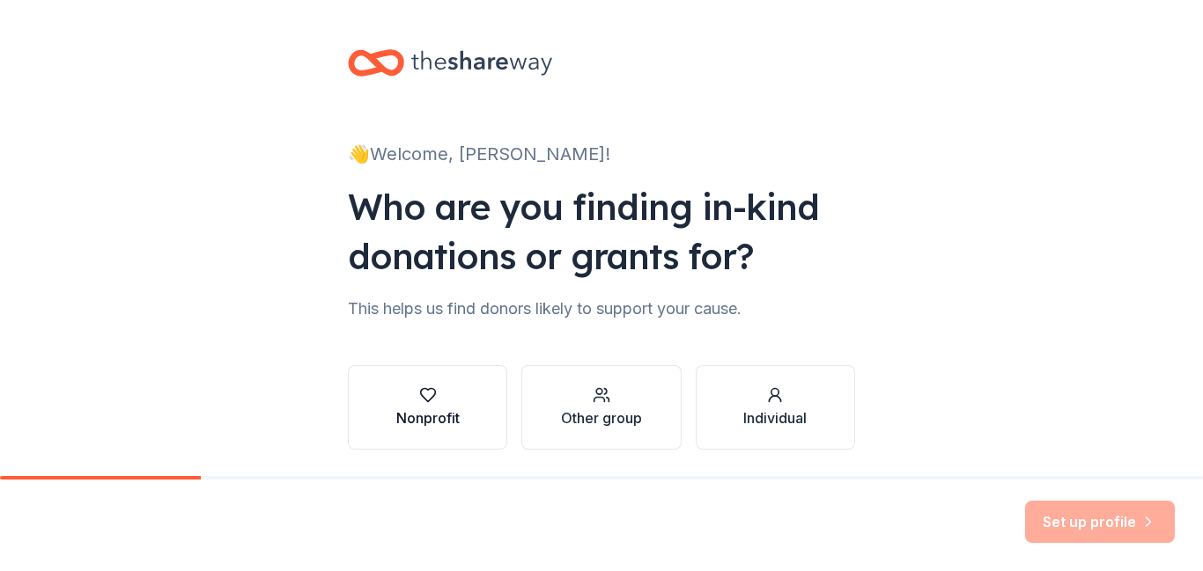
click at [404, 408] on div "Nonprofit" at bounding box center [427, 418] width 63 height 21
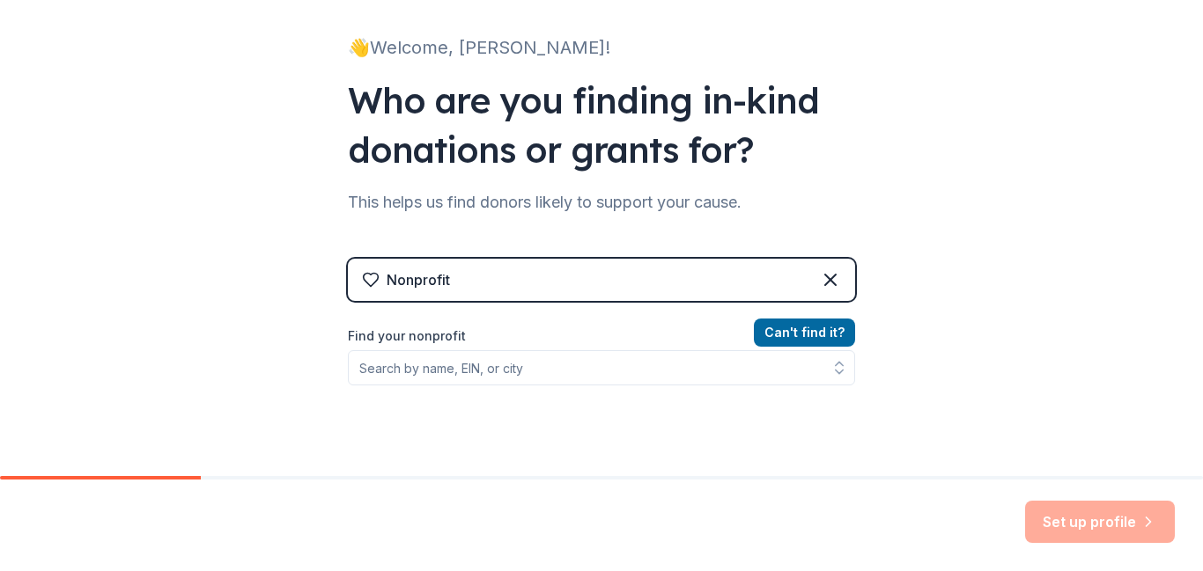
scroll to position [113, 0]
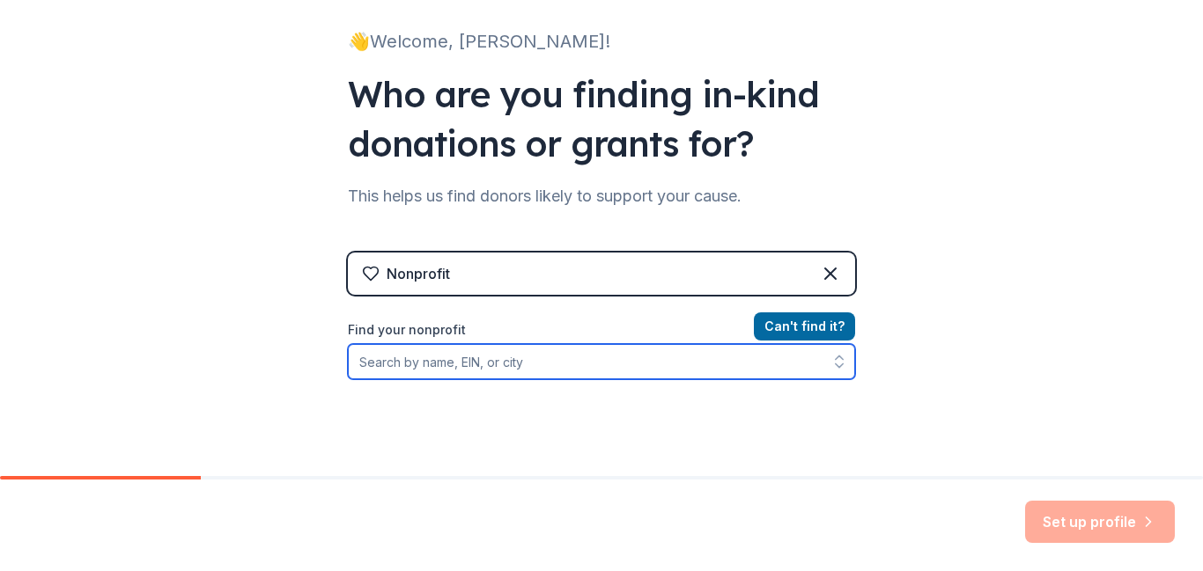
click at [483, 363] on input "Find your nonprofit" at bounding box center [601, 361] width 507 height 35
type input "Sirrine Montessori Center PTO"
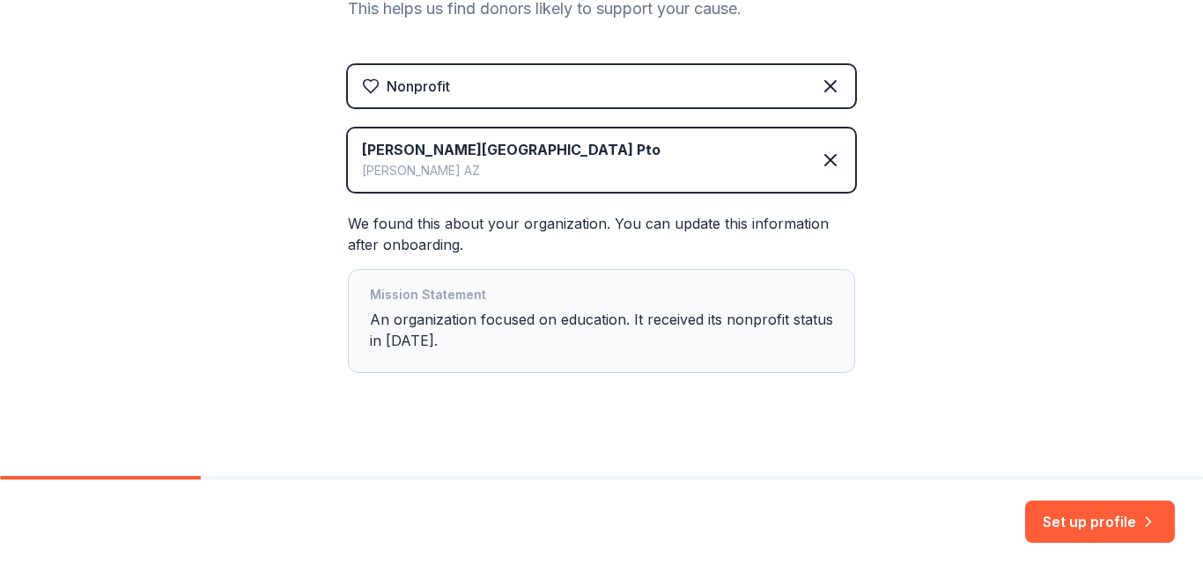
scroll to position [303, 0]
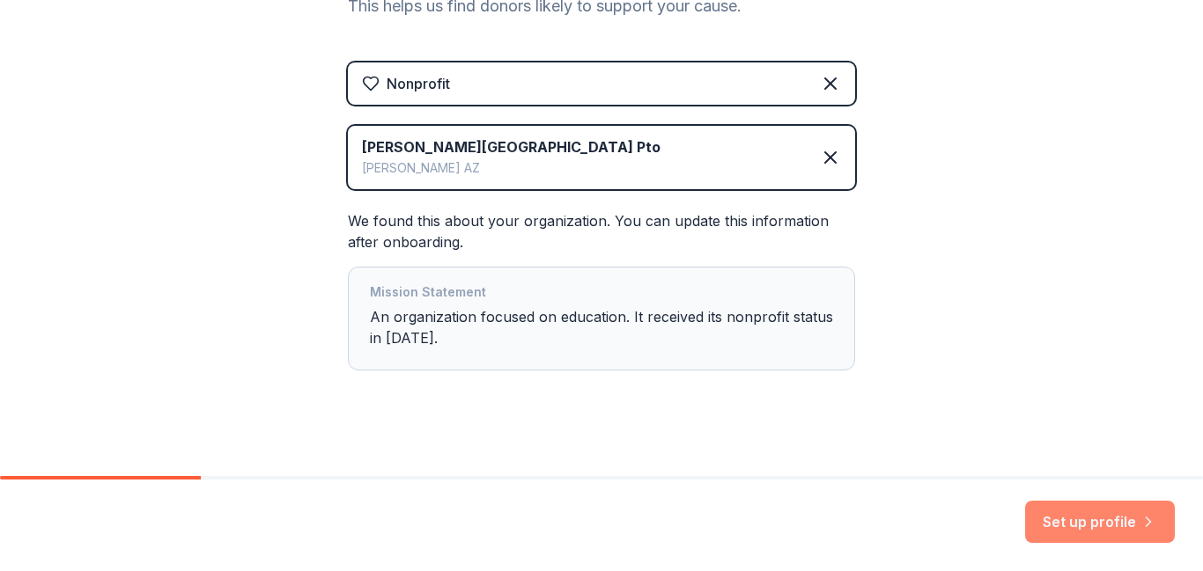
click at [1074, 523] on button "Set up profile" at bounding box center [1100, 522] width 150 height 42
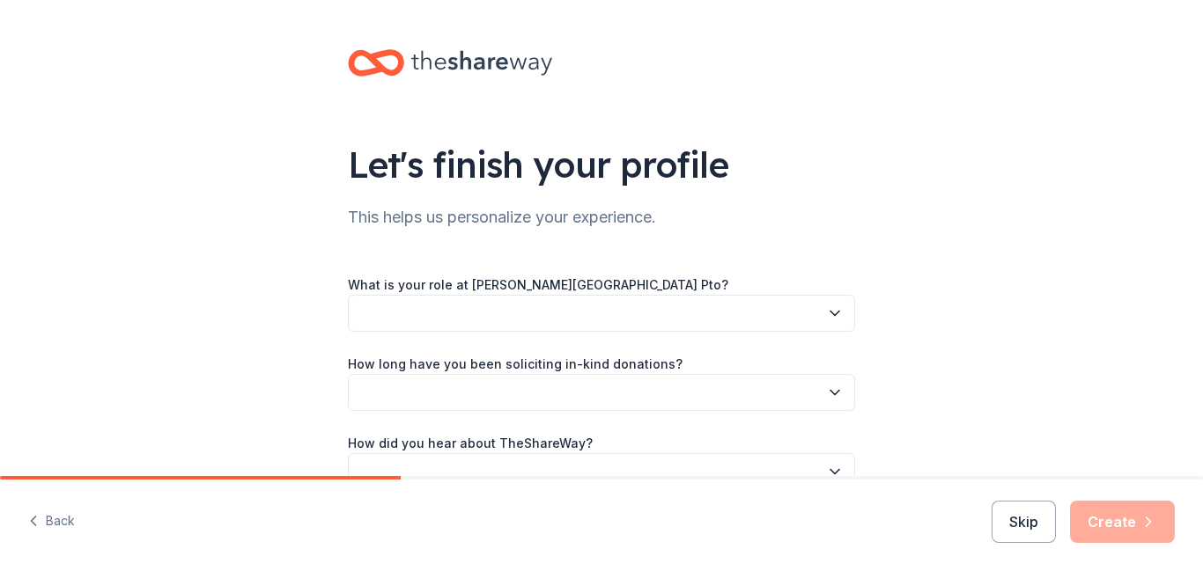
click at [813, 311] on button "button" at bounding box center [601, 313] width 507 height 37
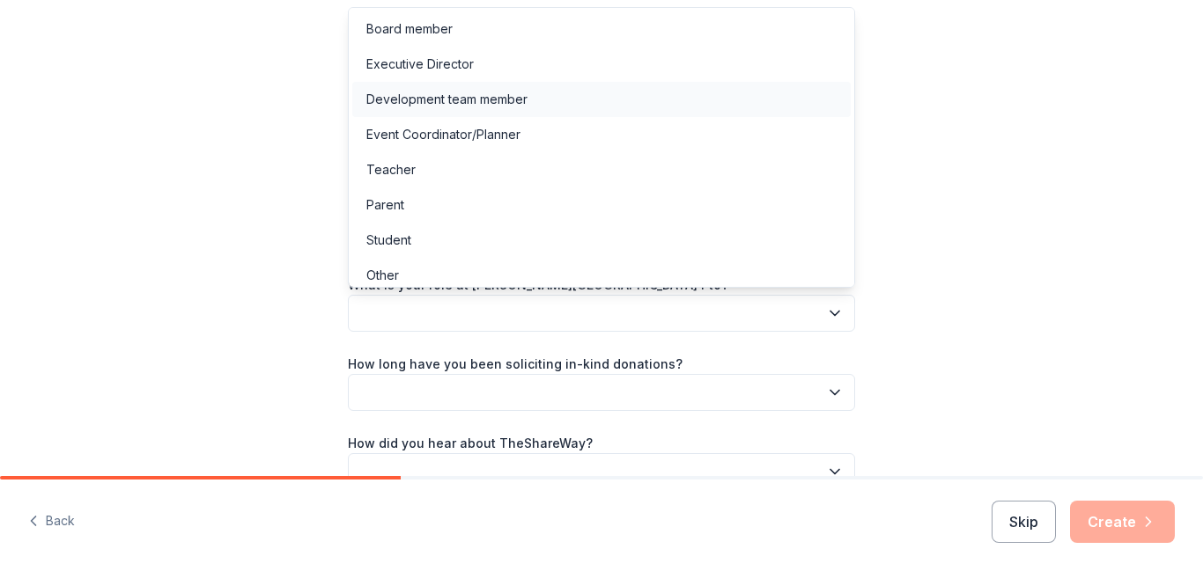
scroll to position [10, 0]
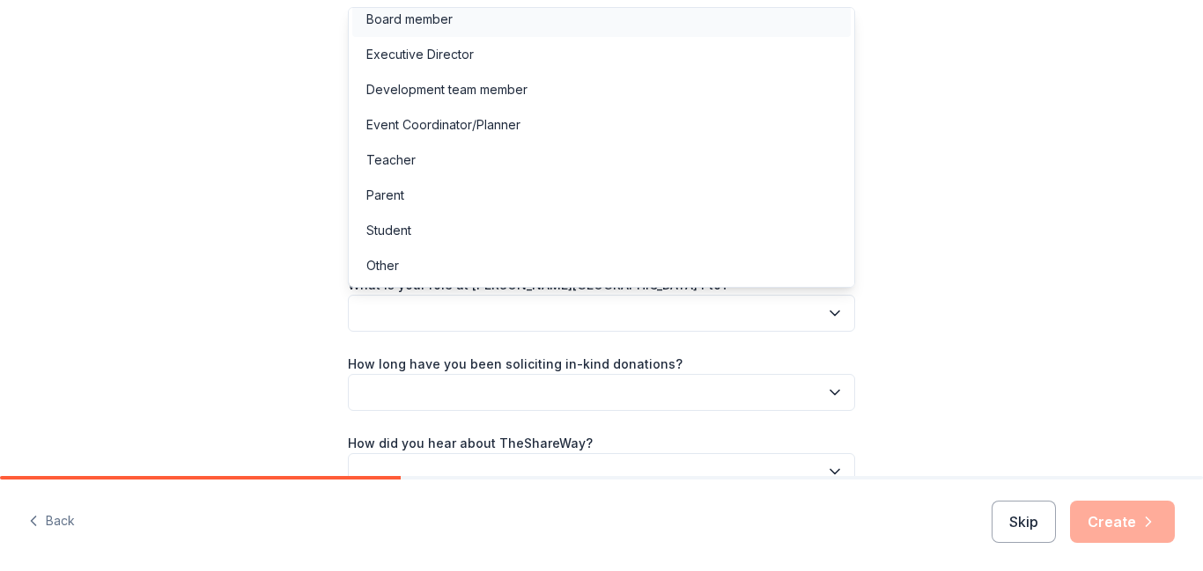
click at [559, 28] on div "Board member" at bounding box center [601, 19] width 498 height 35
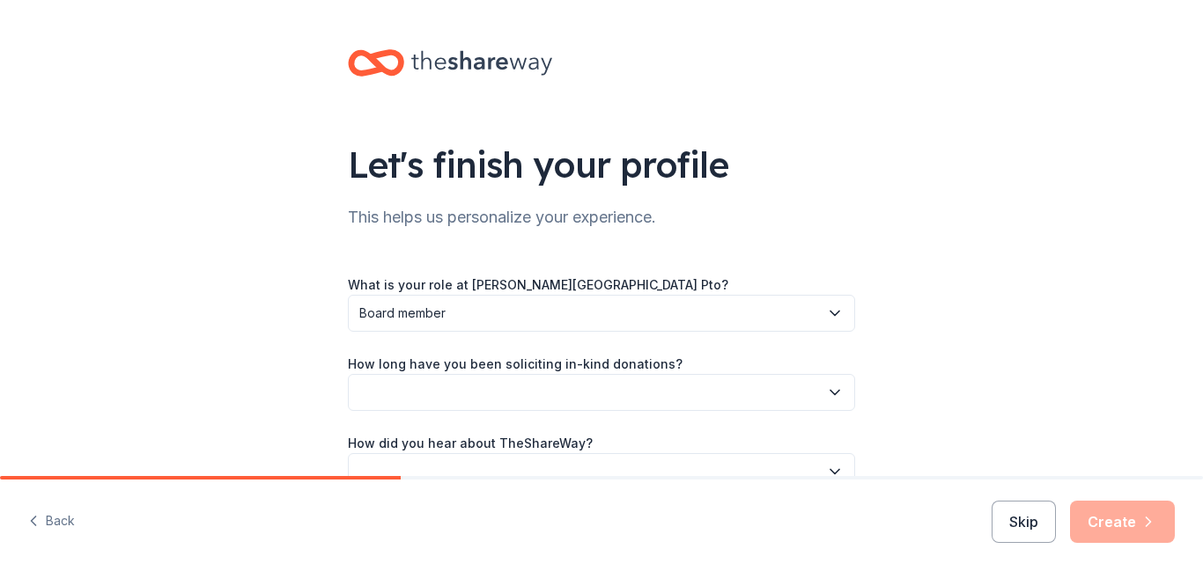
click at [464, 389] on button "button" at bounding box center [601, 392] width 507 height 37
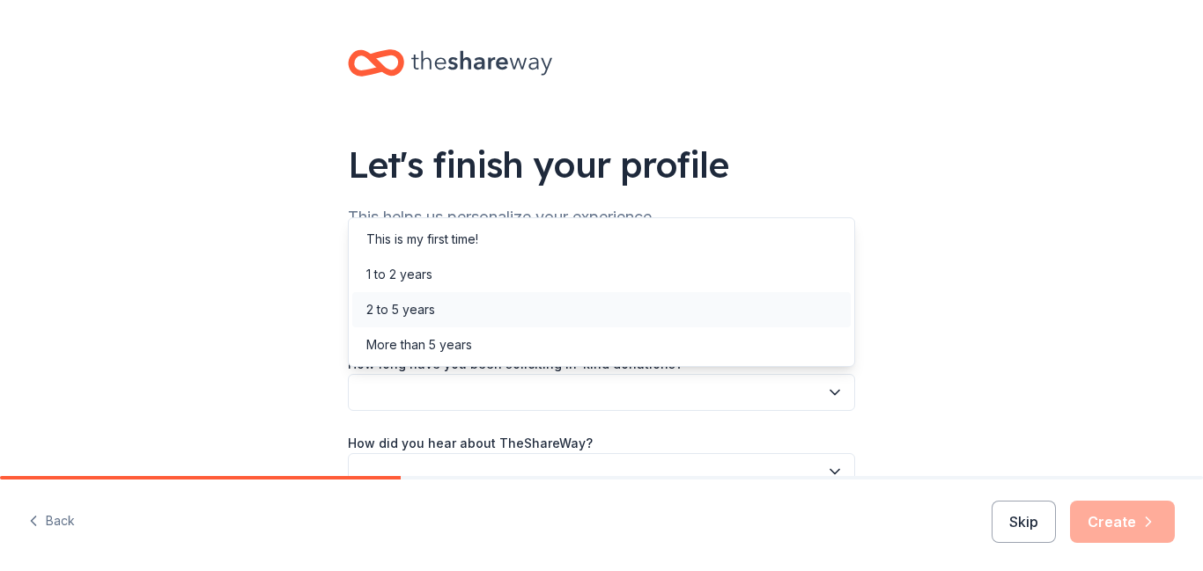
click at [454, 318] on div "2 to 5 years" at bounding box center [601, 309] width 498 height 35
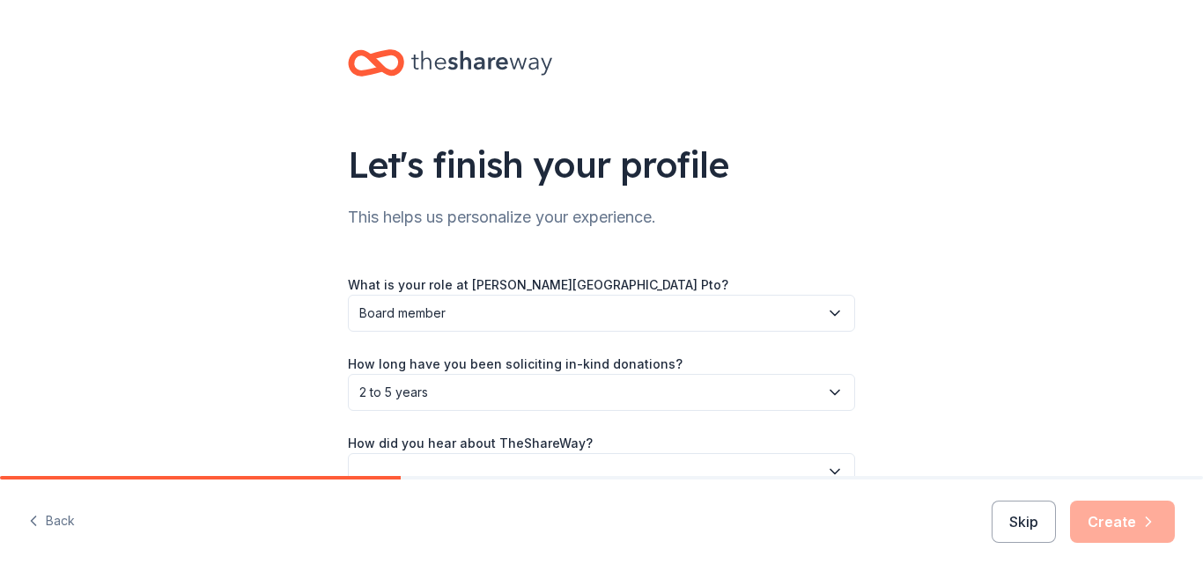
scroll to position [99, 0]
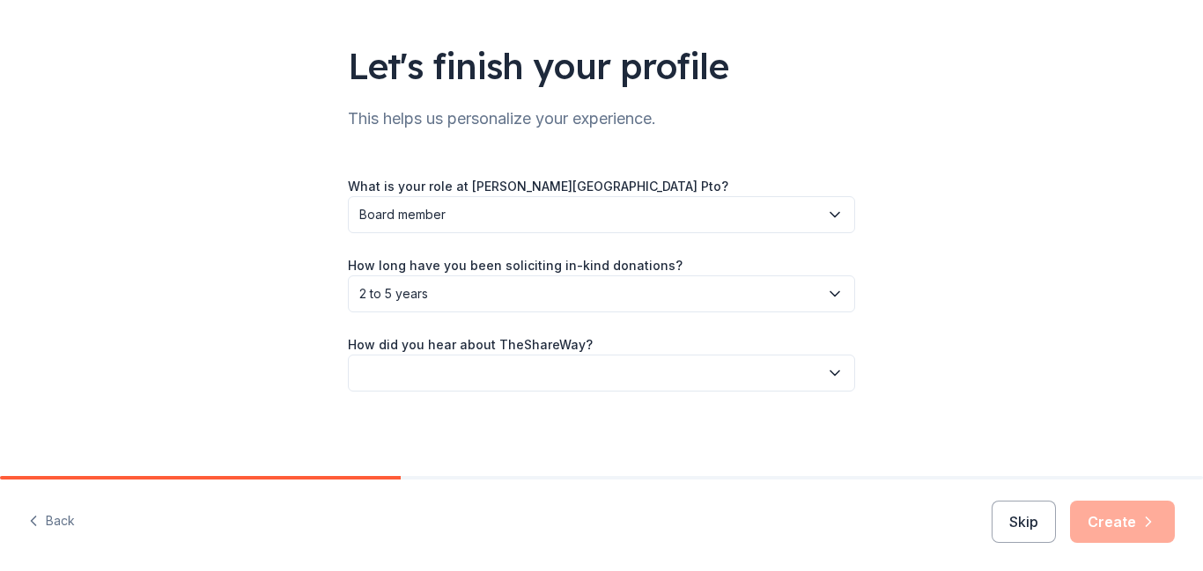
click at [826, 371] on icon "button" at bounding box center [835, 373] width 18 height 18
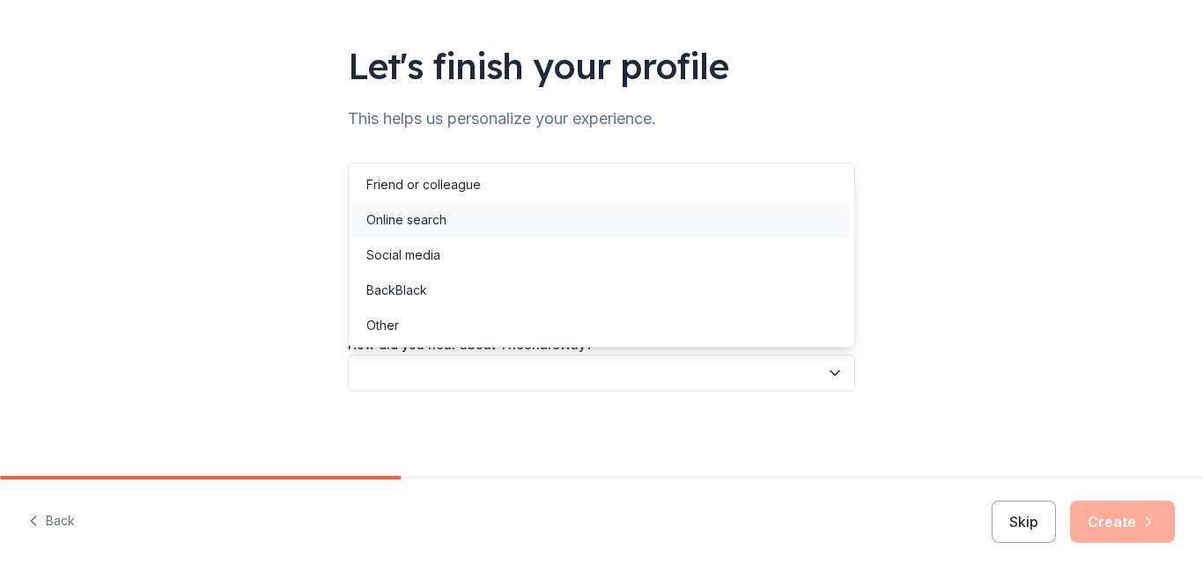
click at [563, 227] on div "Online search" at bounding box center [601, 219] width 498 height 35
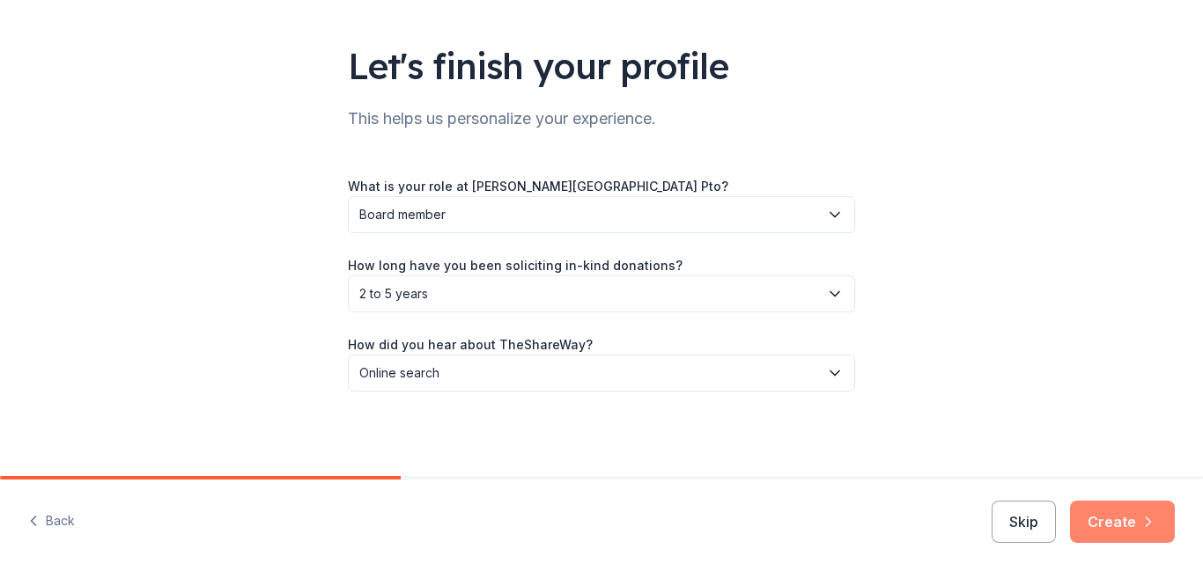
click at [1151, 511] on button "Create" at bounding box center [1122, 522] width 105 height 42
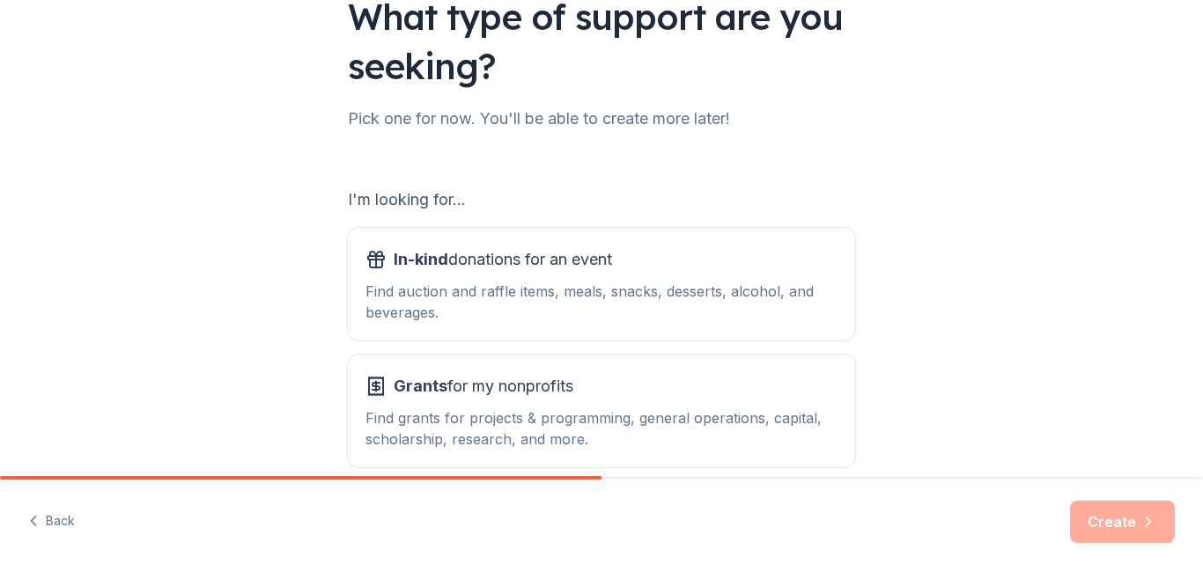
scroll to position [234, 0]
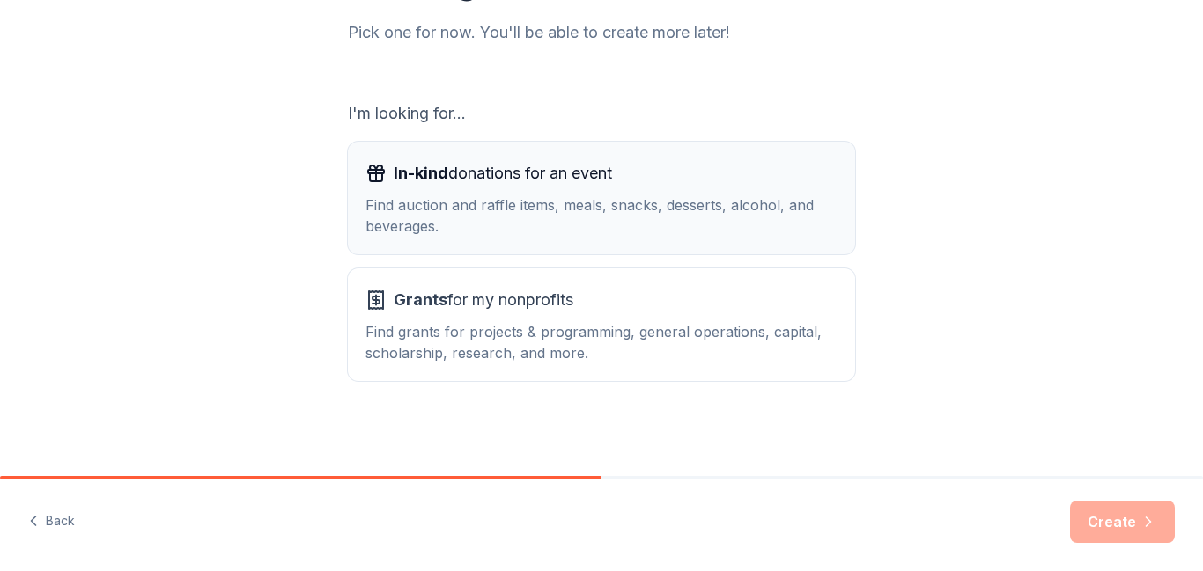
click at [561, 183] on span "In-kind donations for an event" at bounding box center [503, 173] width 218 height 28
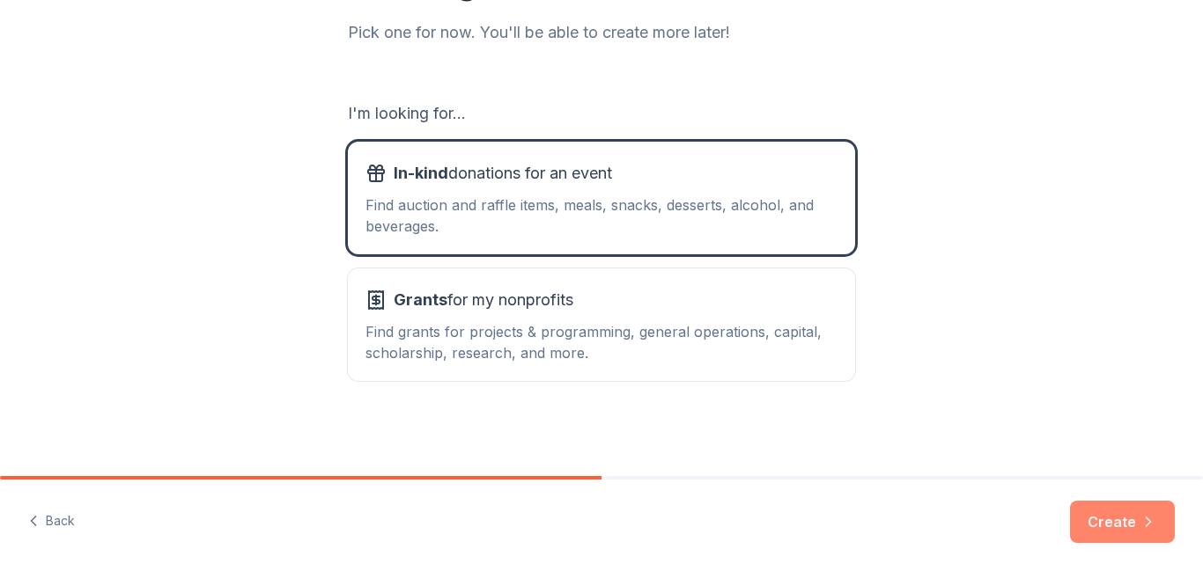
click at [1098, 526] on button "Create" at bounding box center [1122, 522] width 105 height 42
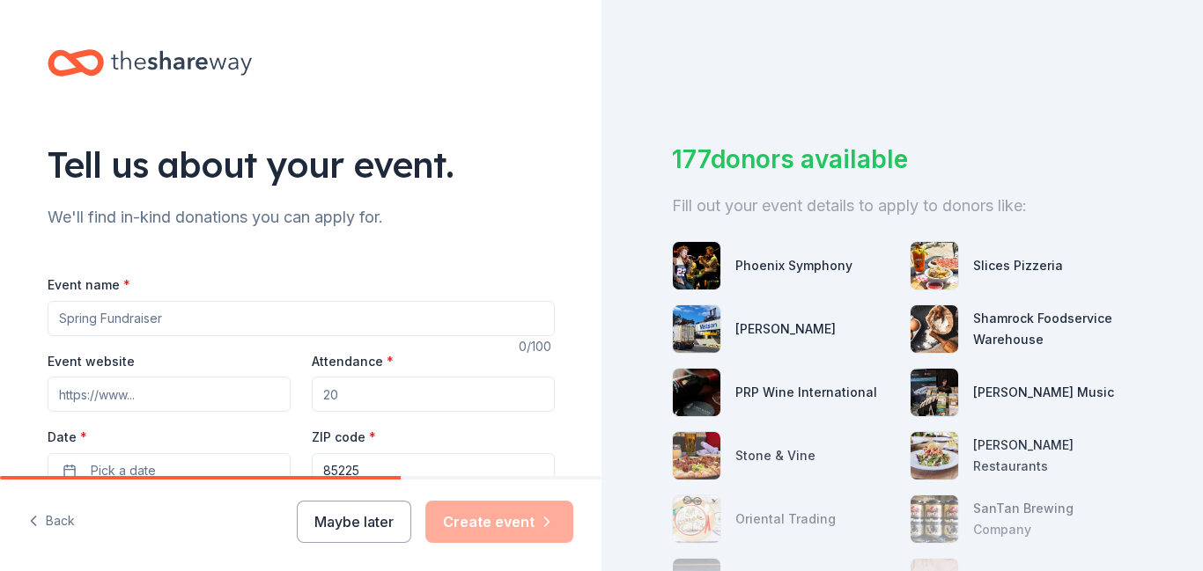
click at [273, 316] on input "Event name *" at bounding box center [301, 318] width 507 height 35
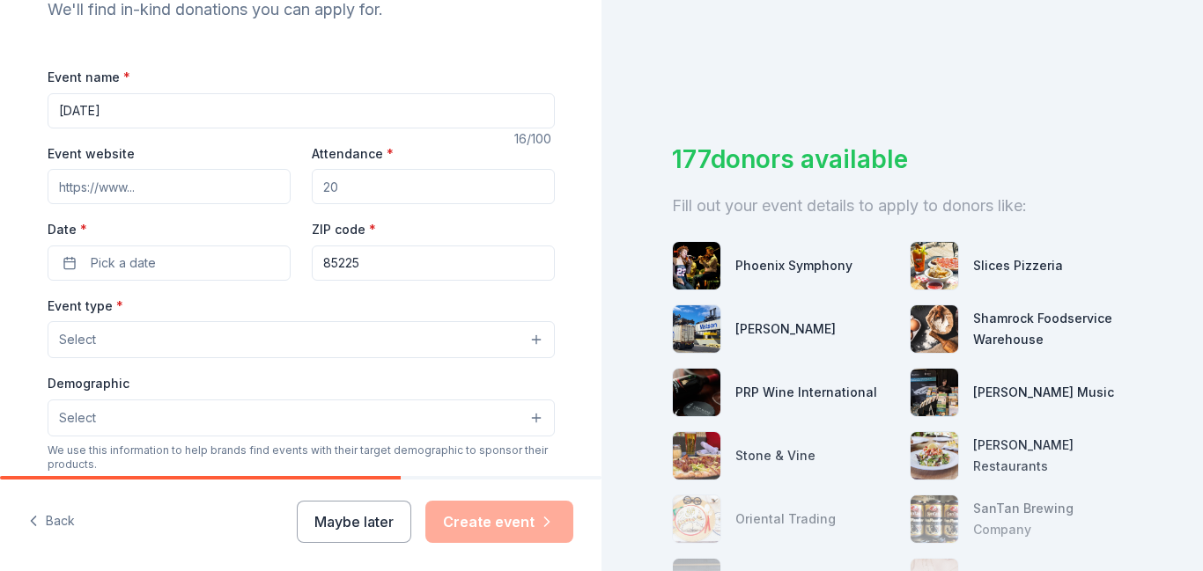
scroll to position [213, 0]
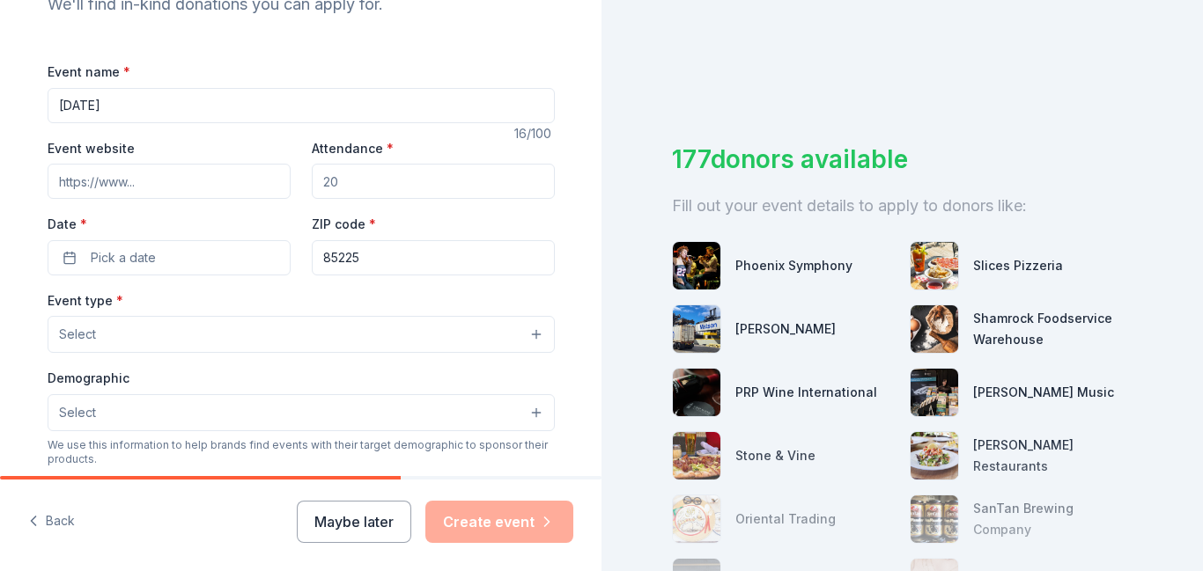
type input "[DATE]"
click at [452, 178] on input "Attendance *" at bounding box center [433, 181] width 243 height 35
type input "400"
click at [159, 182] on input "Event website" at bounding box center [169, 181] width 243 height 35
click at [202, 230] on label "Date *" at bounding box center [169, 225] width 243 height 18
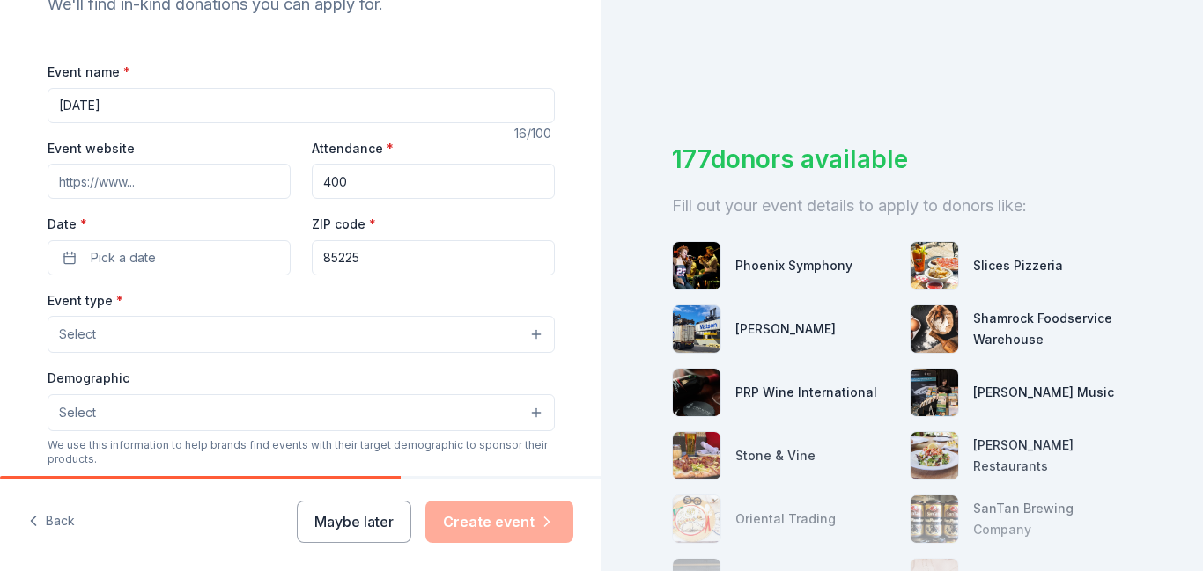
click at [202, 240] on button "Pick a date" at bounding box center [169, 257] width 243 height 35
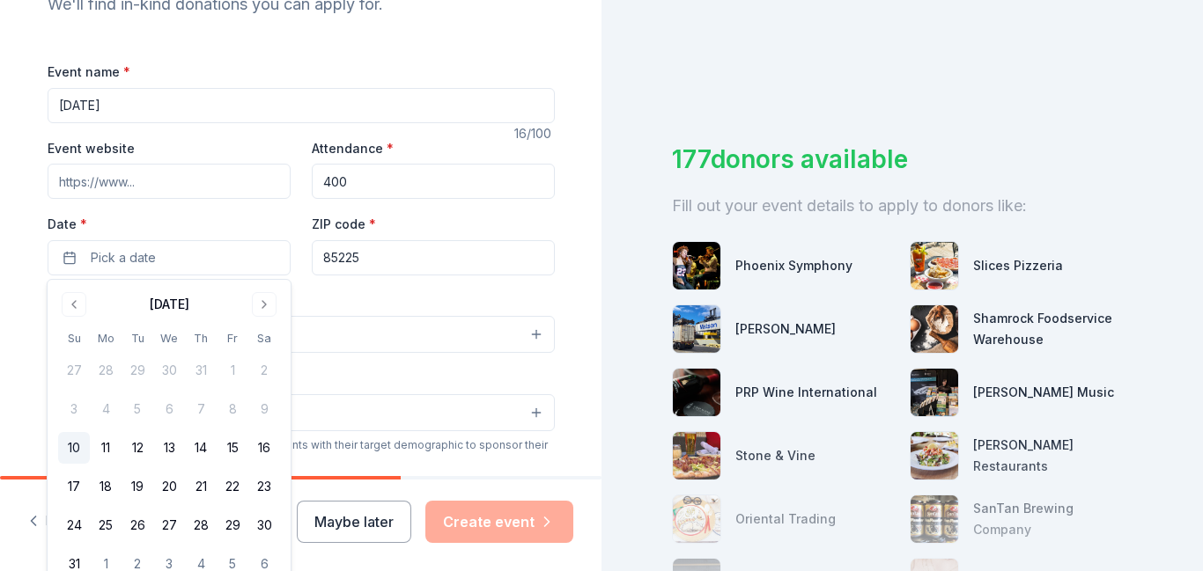
type input "sirrine.mpsaz.org"
click at [277, 219] on label "Date *" at bounding box center [169, 225] width 243 height 18
click at [277, 240] on button "Pick a date" at bounding box center [169, 257] width 243 height 35
click at [259, 303] on button "Go to next month" at bounding box center [264, 304] width 25 height 25
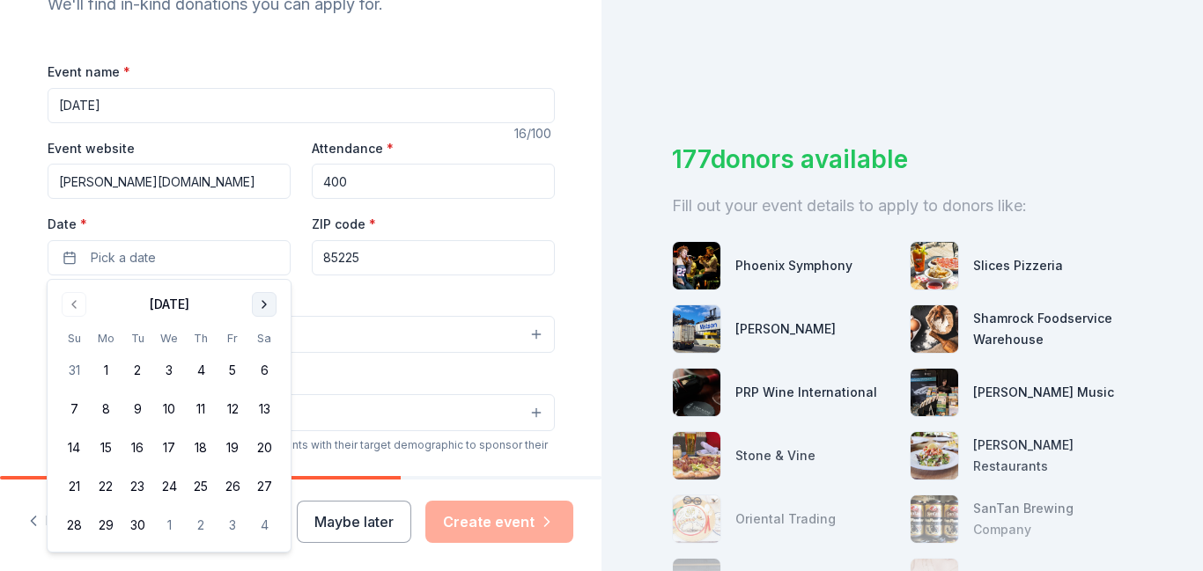
click at [259, 303] on button "Go to next month" at bounding box center [264, 304] width 25 height 25
click at [266, 445] on button "15" at bounding box center [264, 448] width 32 height 32
click at [469, 298] on div "Event type * Select" at bounding box center [301, 322] width 507 height 64
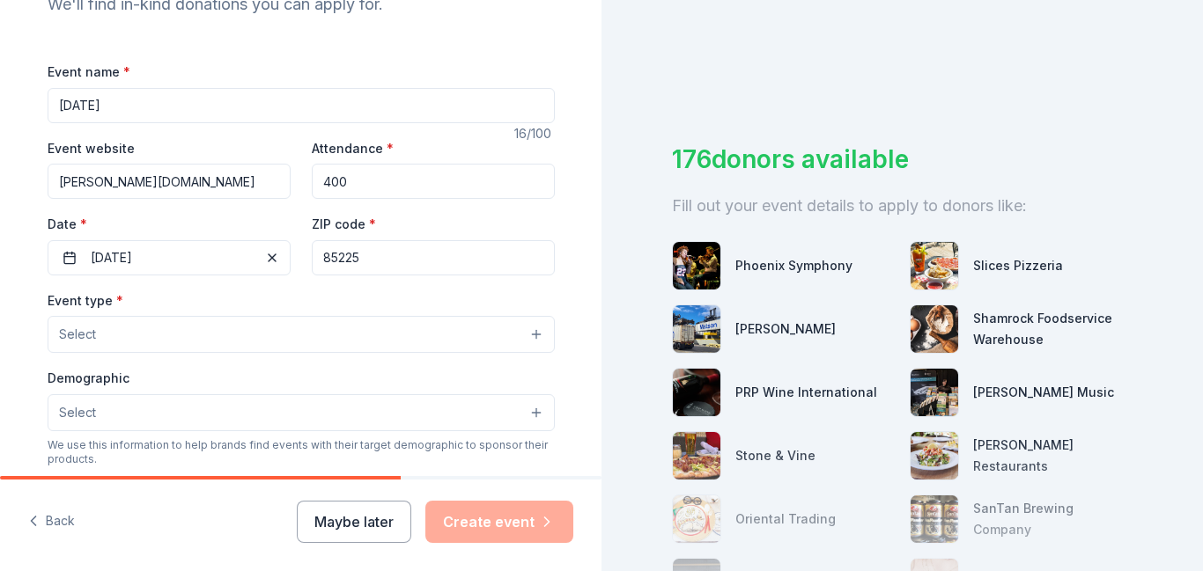
click at [383, 333] on button "Select" at bounding box center [301, 334] width 507 height 37
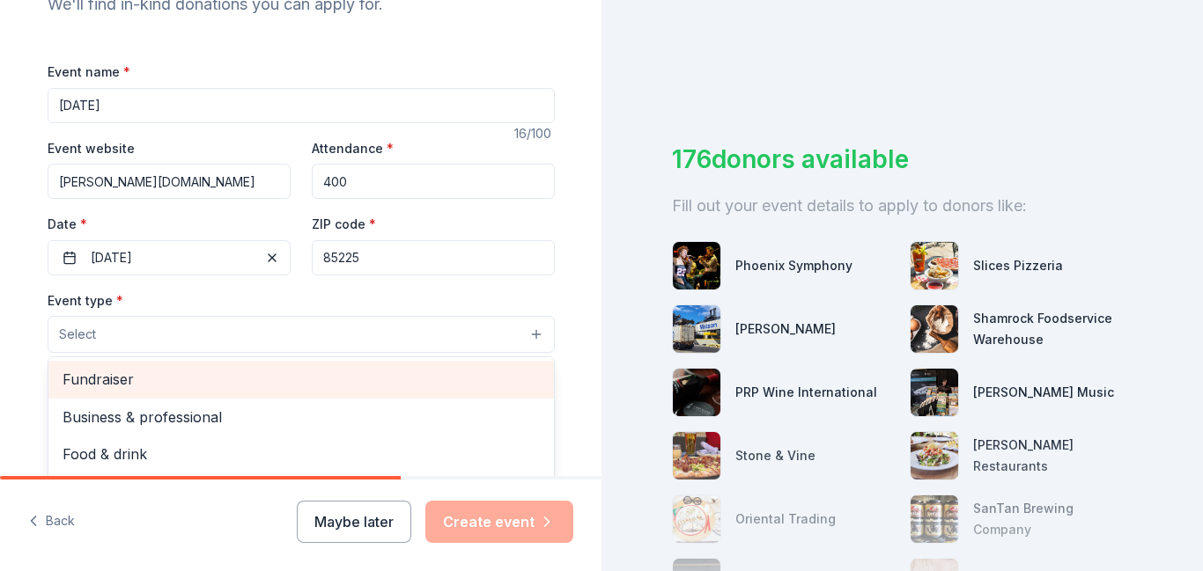
click at [152, 382] on span "Fundraiser" at bounding box center [301, 379] width 477 height 23
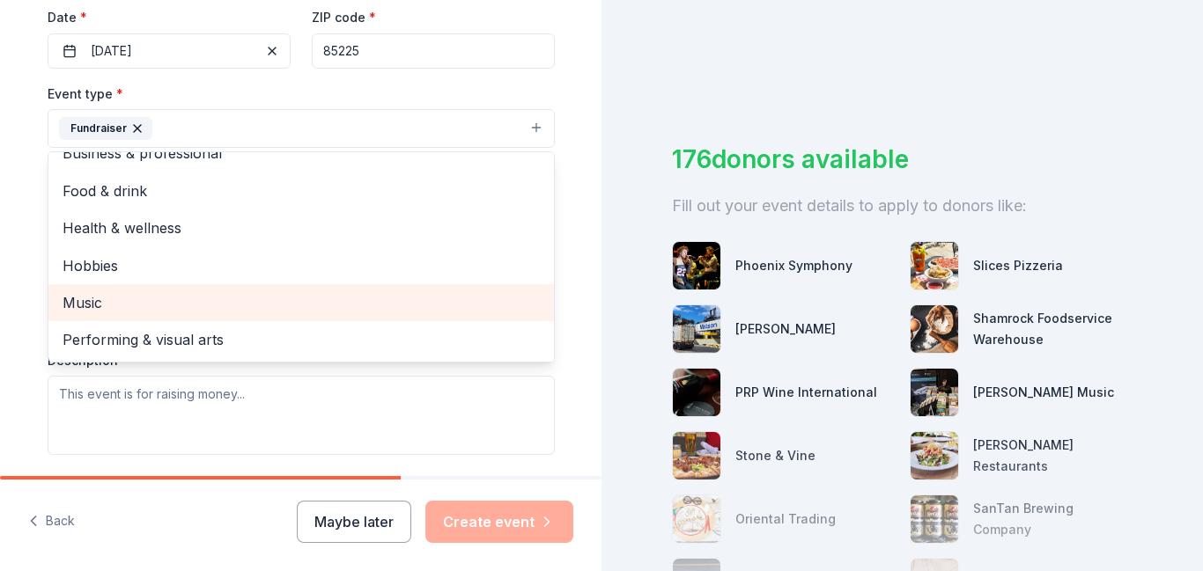
scroll to position [0, 0]
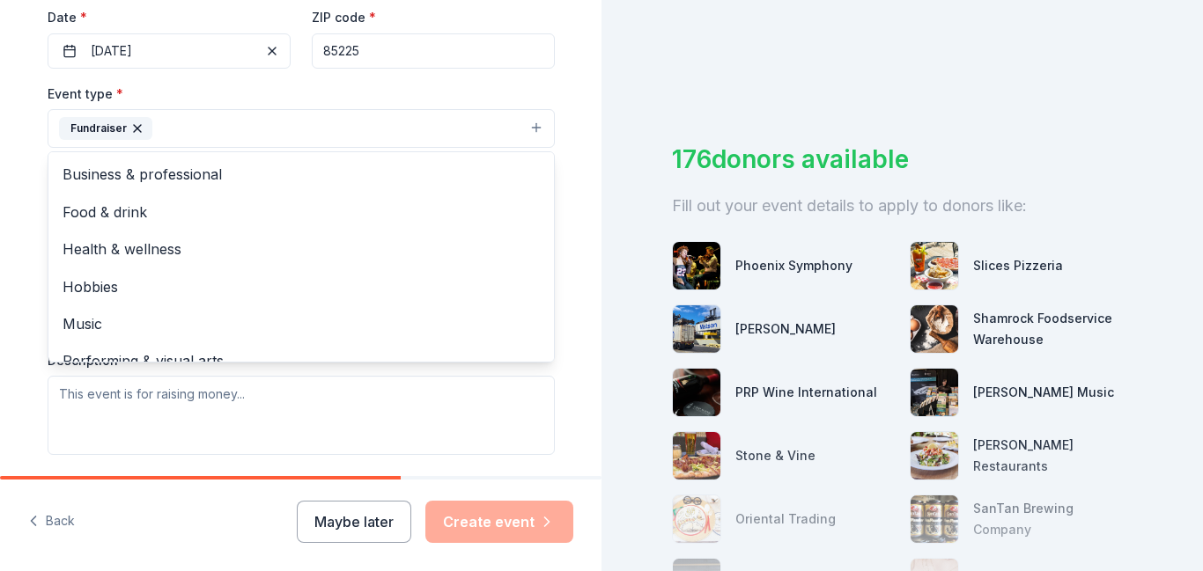
click at [579, 84] on div "Tell us about your event. We'll find in-kind donations you can apply for. Event…" at bounding box center [300, 166] width 563 height 1173
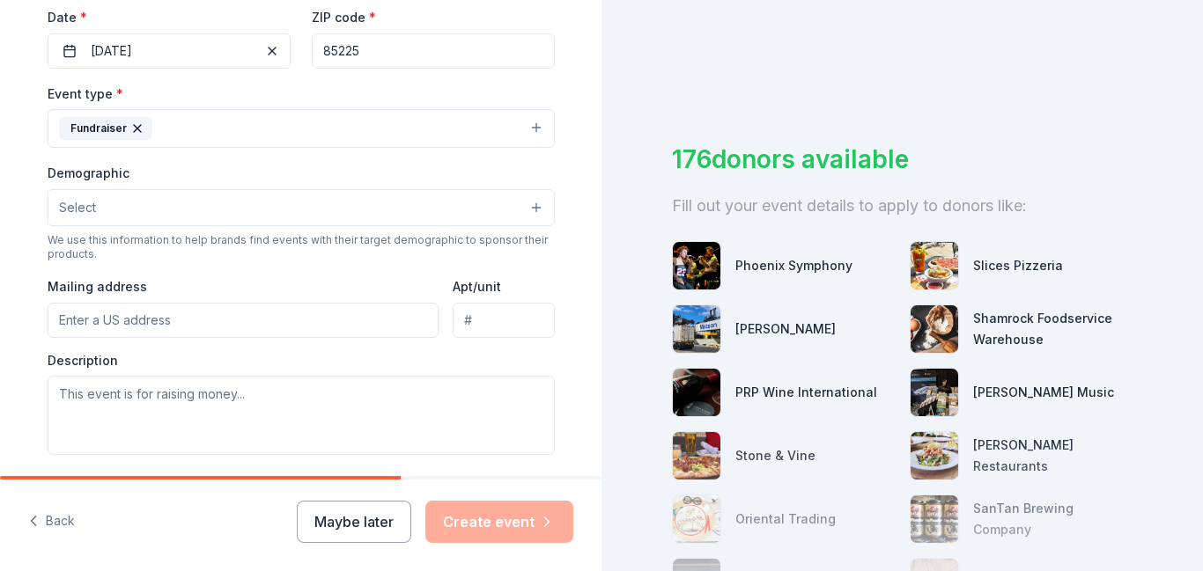
click at [232, 205] on button "Select" at bounding box center [301, 207] width 507 height 37
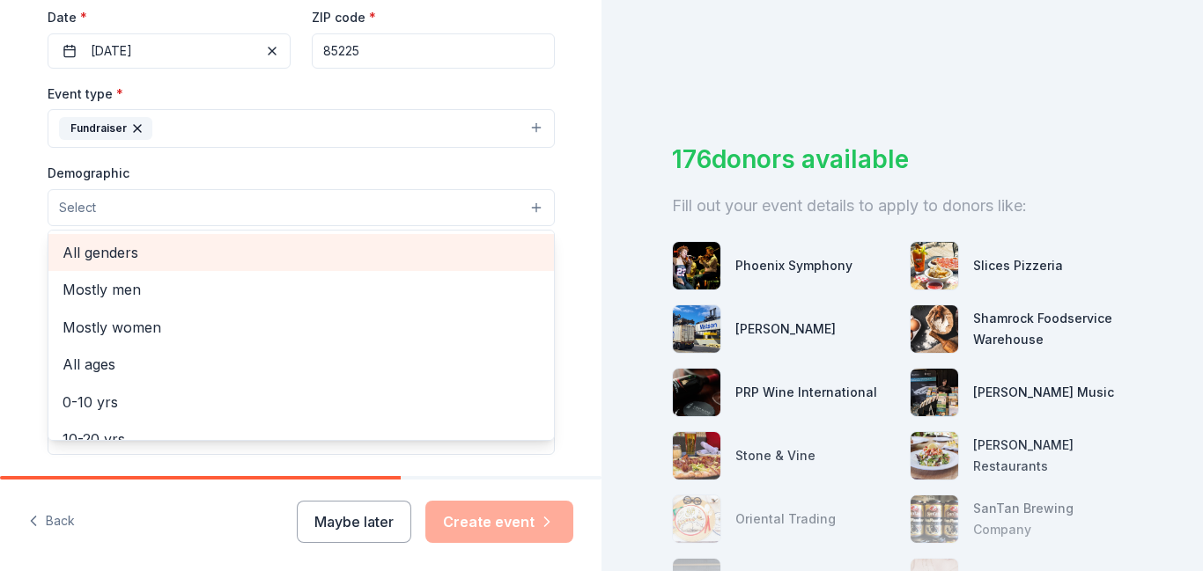
click at [141, 261] on span "All genders" at bounding box center [301, 252] width 477 height 23
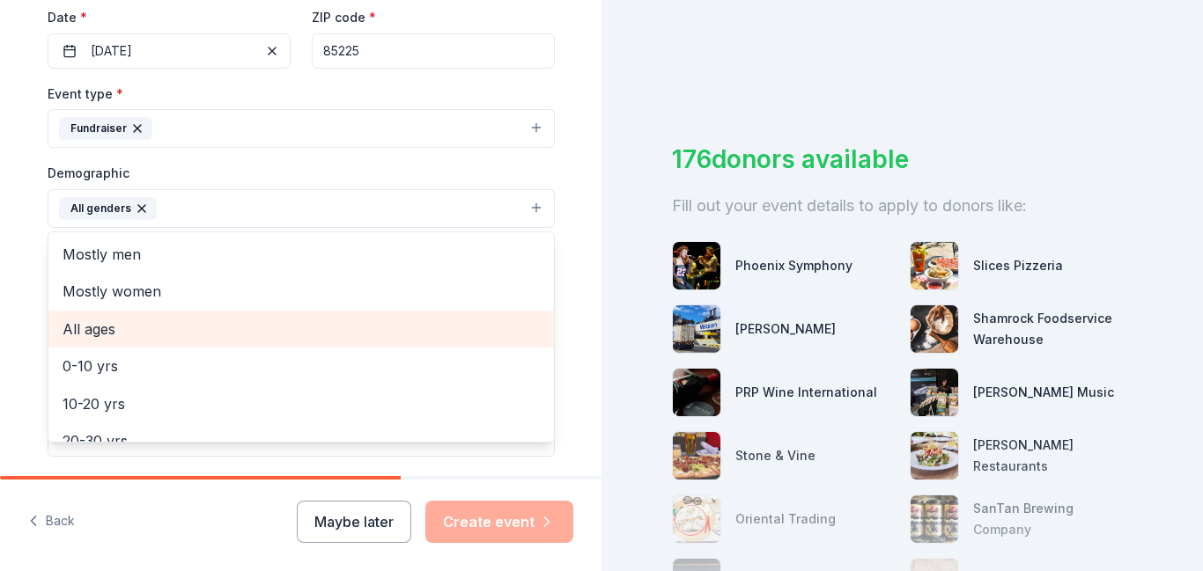
click at [149, 331] on span "All ages" at bounding box center [301, 329] width 477 height 23
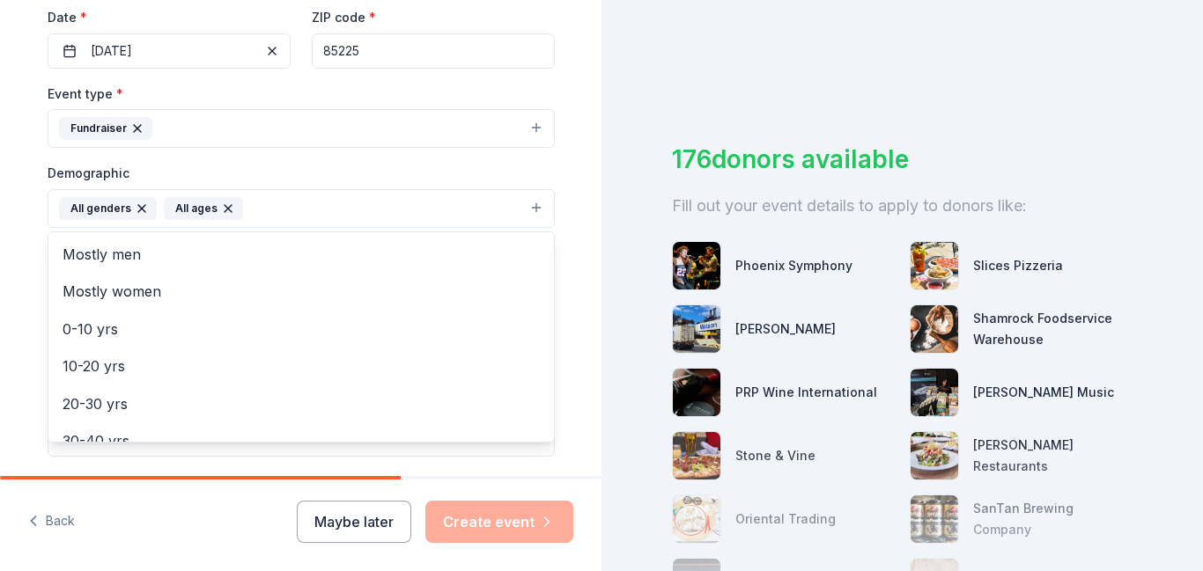
click at [563, 215] on div "Tell us about your event. We'll find in-kind donations you can apply for. Event…" at bounding box center [300, 167] width 563 height 1175
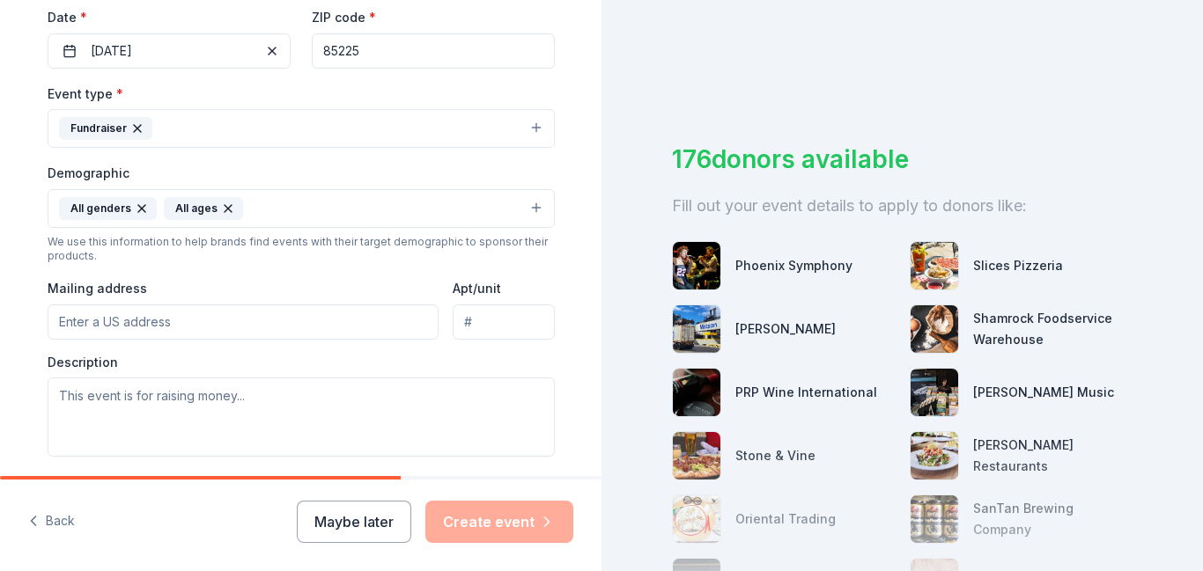
click at [328, 336] on input "Mailing address" at bounding box center [244, 322] width 392 height 35
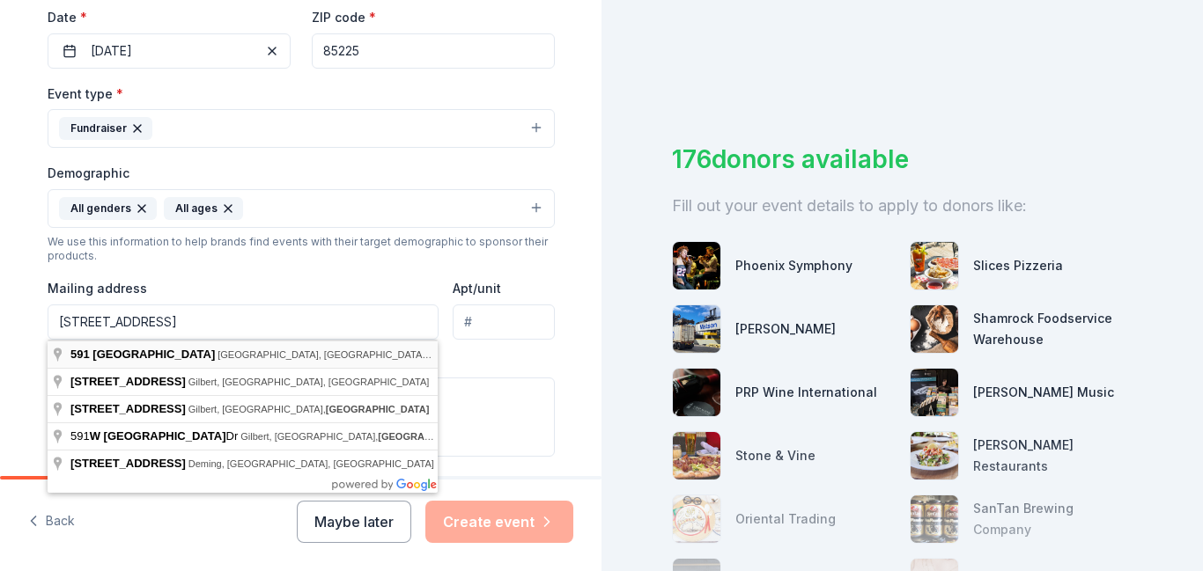
type input "591 West Mesquite Street, Chandler, AZ, 85225"
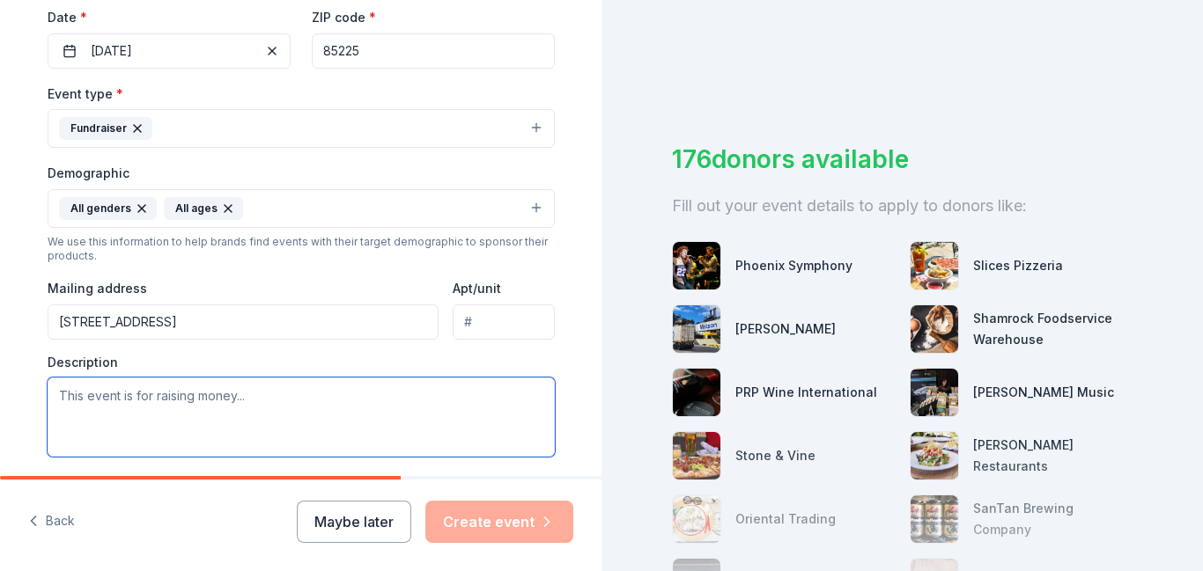
click at [268, 409] on textarea at bounding box center [301, 417] width 507 height 79
type textarea "T"
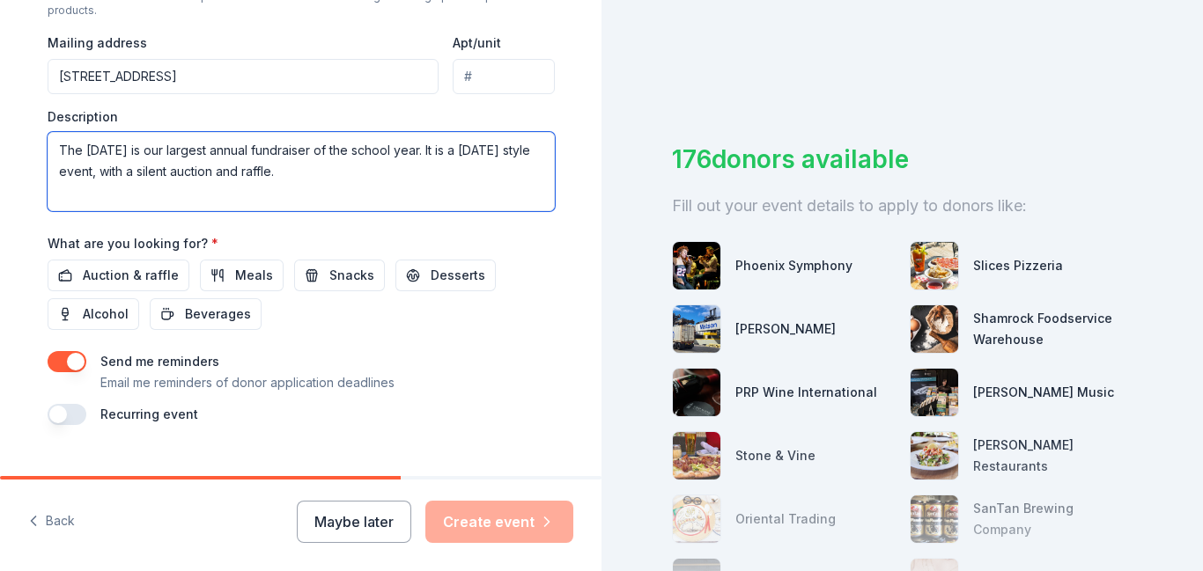
scroll to position [699, 0]
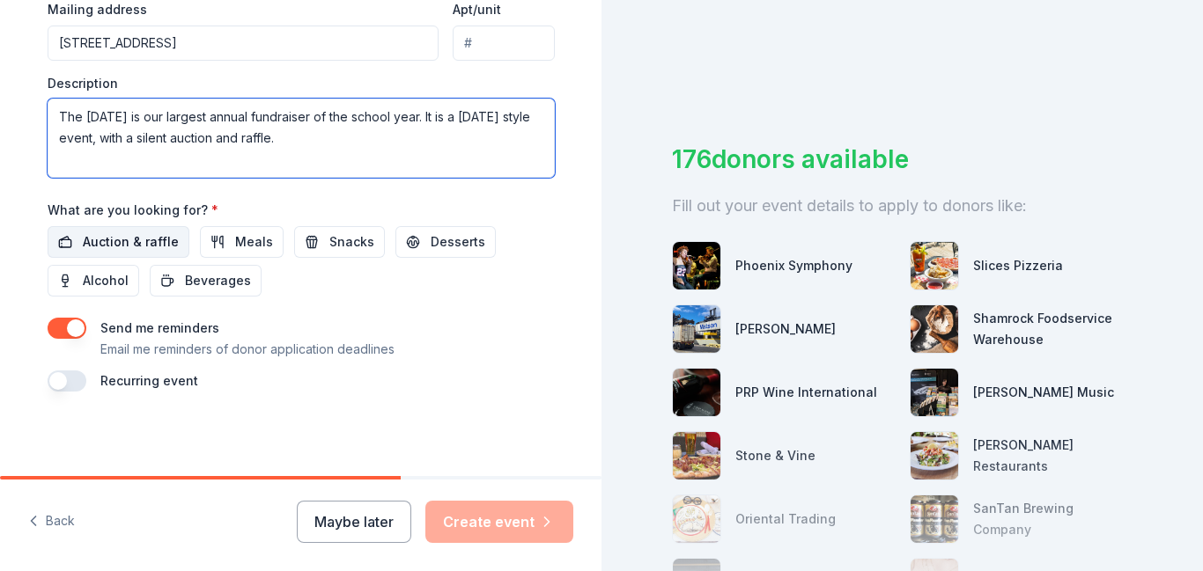
type textarea "The [DATE] is our largest annual fundraiser of the school year. It is a [DATE] …"
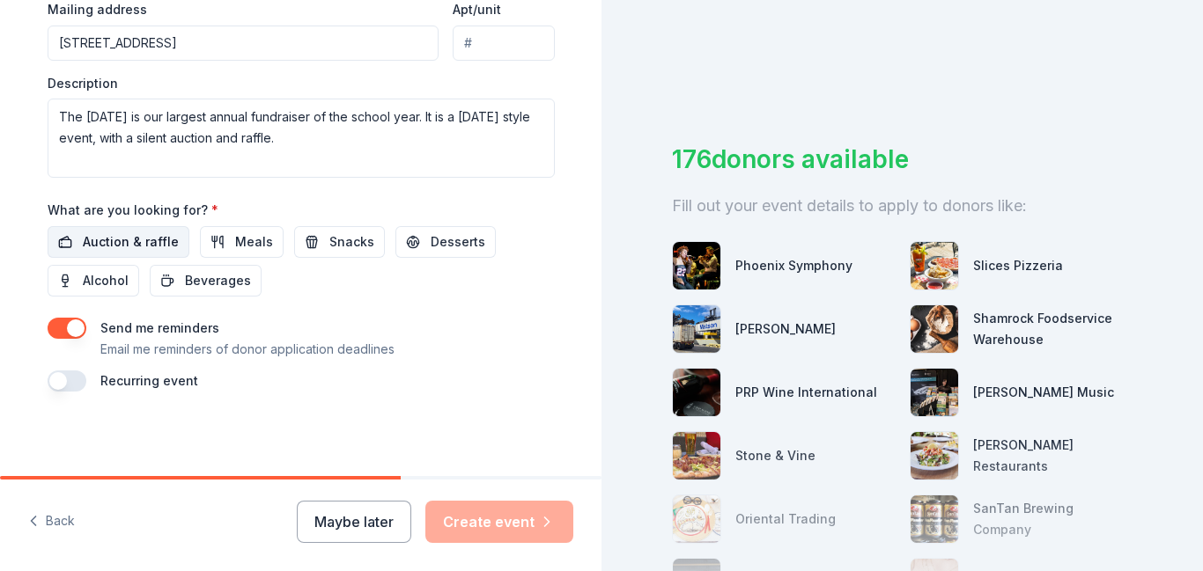
click at [133, 246] on span "Auction & raffle" at bounding box center [131, 242] width 96 height 21
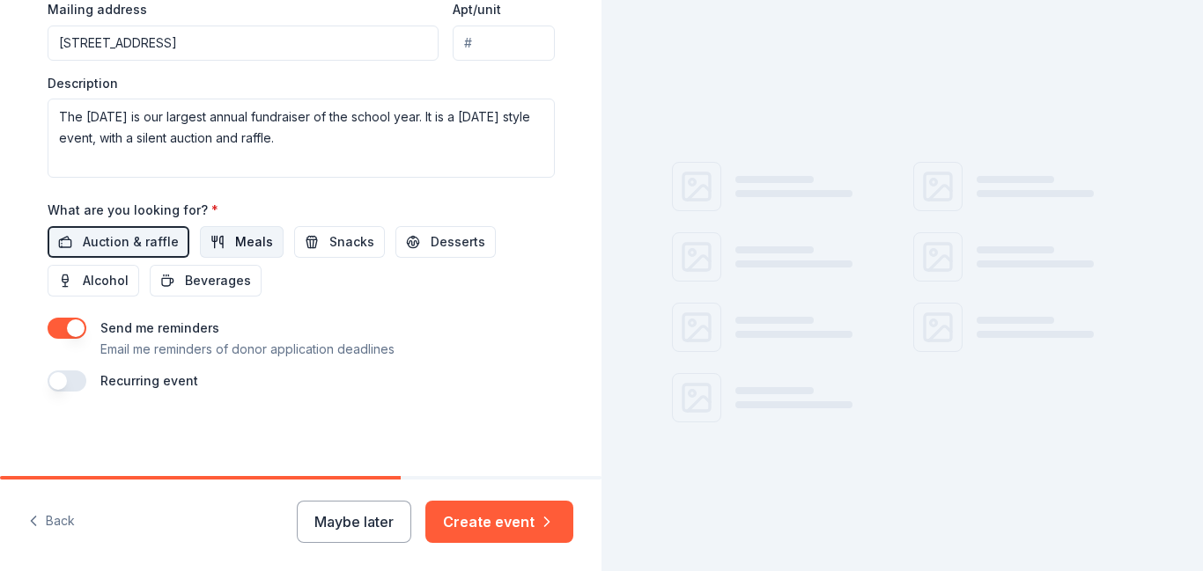
click at [205, 247] on button "Meals" at bounding box center [242, 242] width 84 height 32
click at [349, 240] on span "Snacks" at bounding box center [351, 242] width 45 height 21
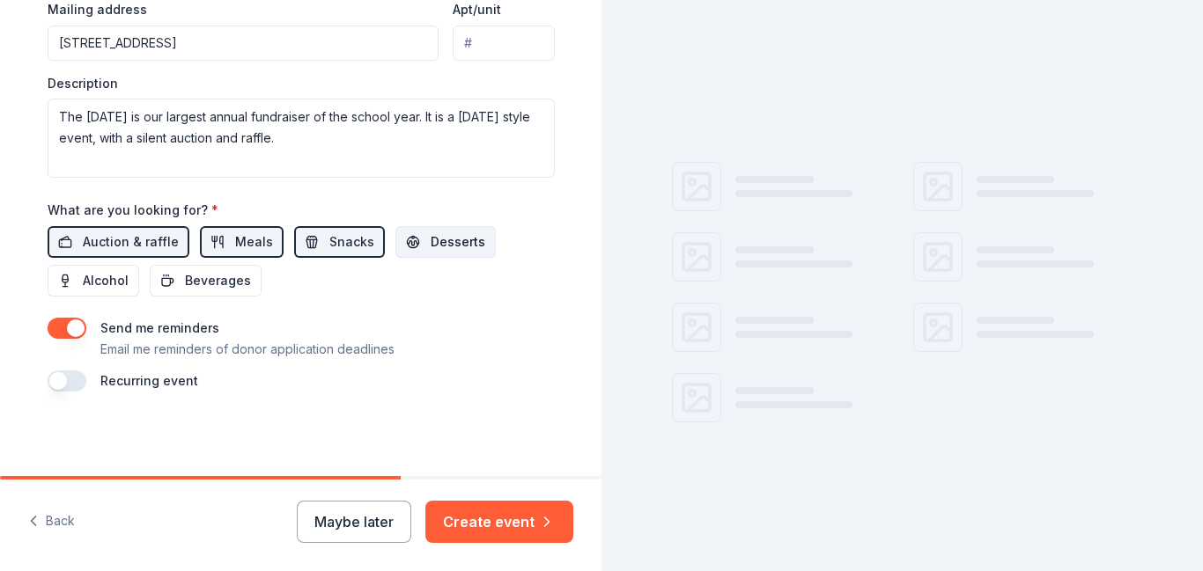
click at [430, 241] on span "Desserts" at bounding box center [457, 242] width 55 height 21
click at [110, 279] on span "Alcohol" at bounding box center [106, 280] width 46 height 21
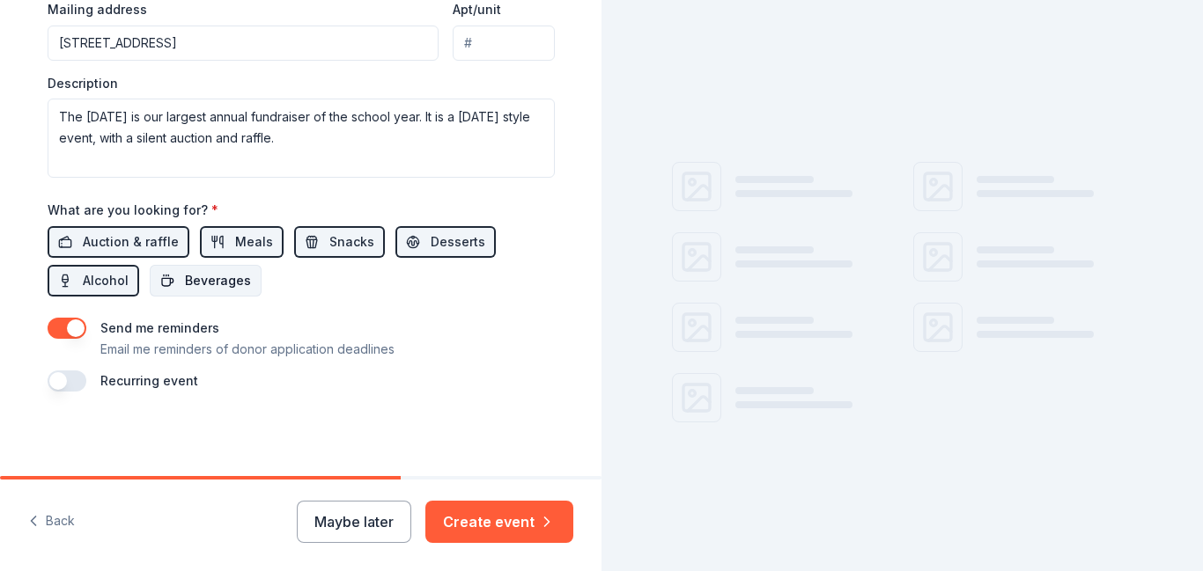
click at [195, 278] on span "Beverages" at bounding box center [218, 280] width 66 height 21
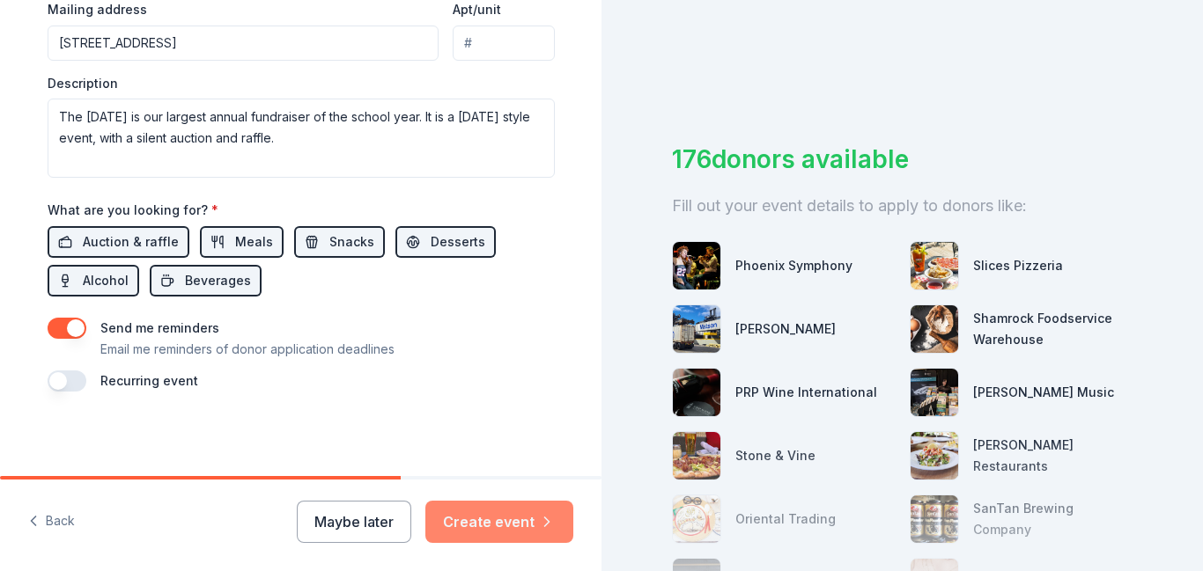
click at [507, 530] on button "Create event" at bounding box center [499, 522] width 148 height 42
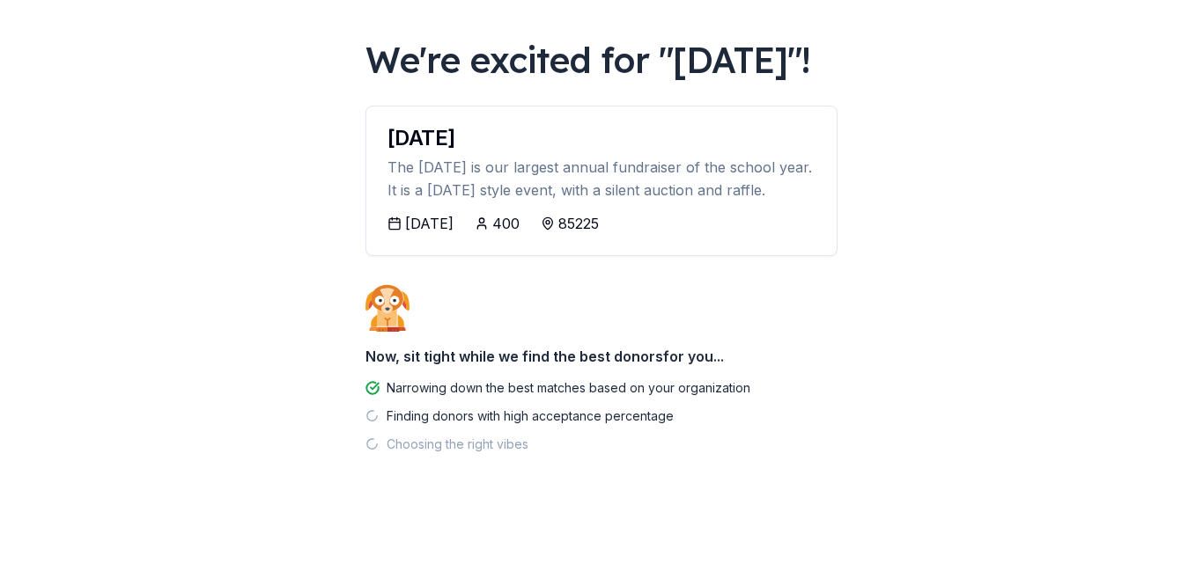
scroll to position [150, 0]
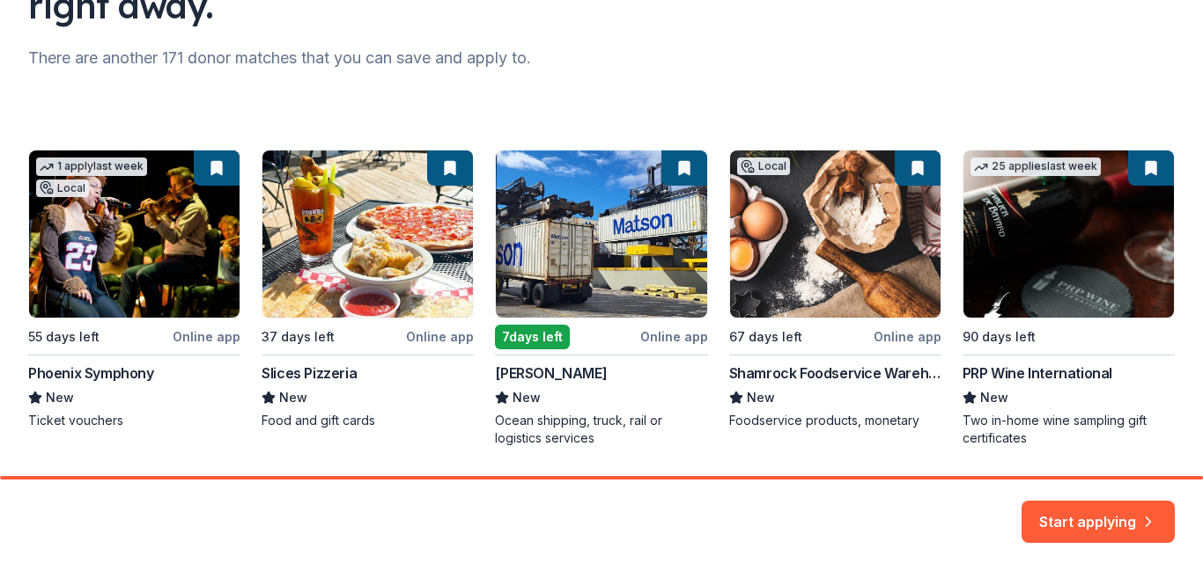
scroll to position [264, 0]
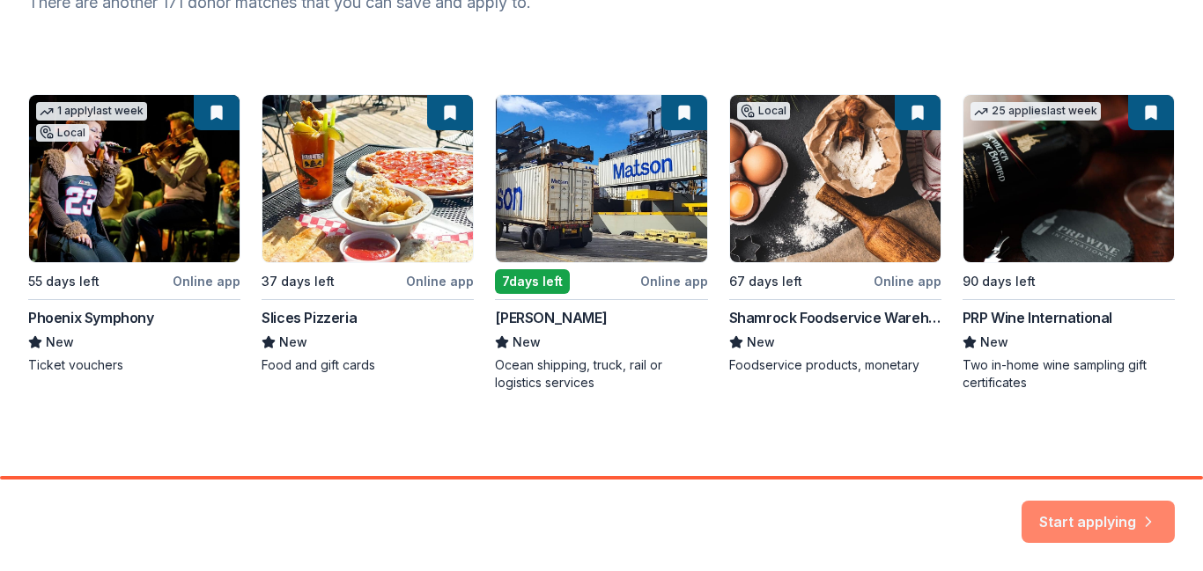
click at [1100, 518] on button "Start applying" at bounding box center [1097, 511] width 153 height 42
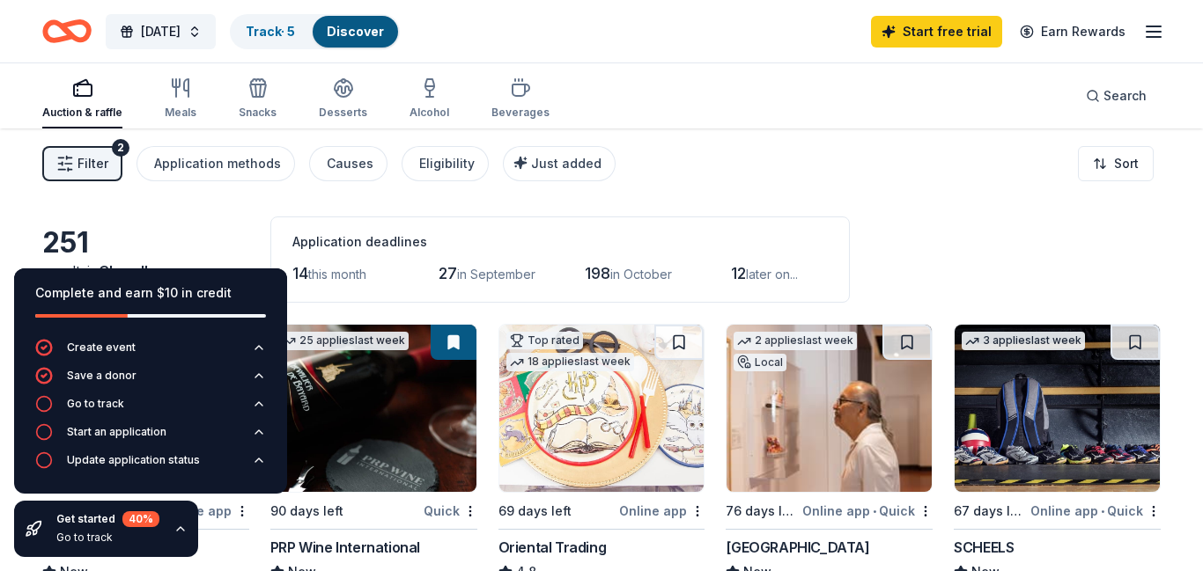
click at [930, 178] on div "Filter 2 Application methods Causes Eligibility Just added Sort" at bounding box center [601, 164] width 1203 height 70
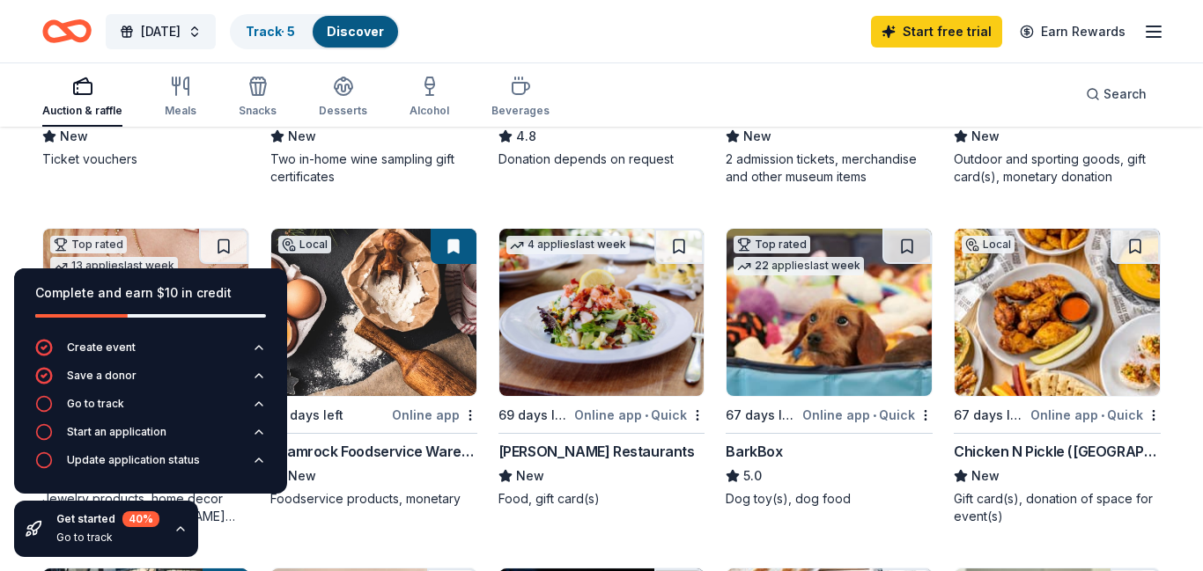
click at [180, 535] on icon "button" at bounding box center [180, 529] width 14 height 14
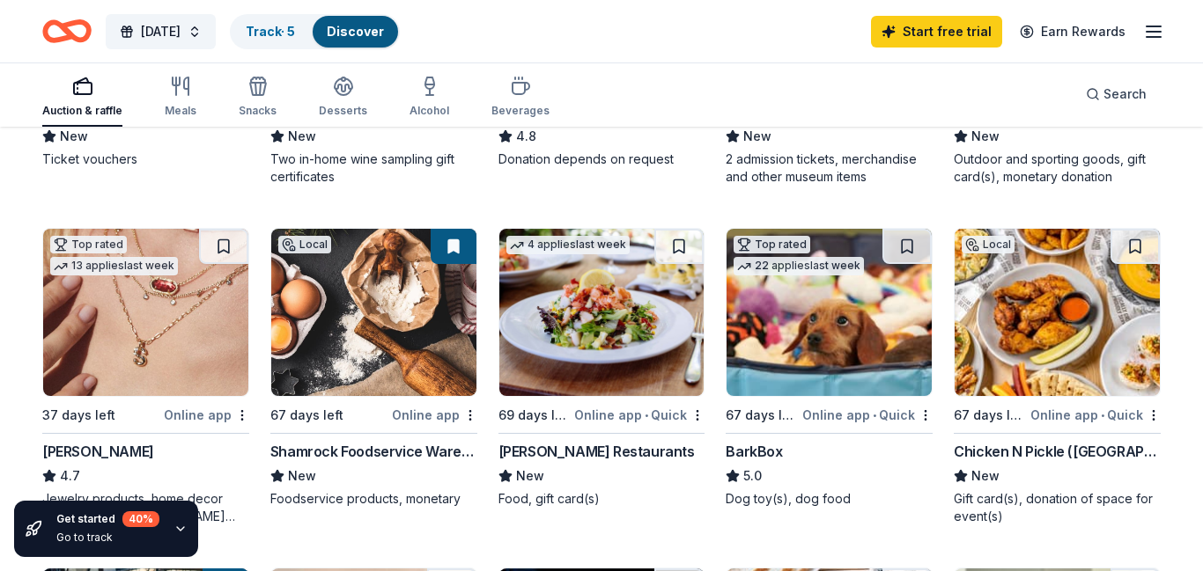
click at [99, 330] on img at bounding box center [145, 312] width 205 height 167
click at [225, 251] on button at bounding box center [223, 246] width 49 height 35
click at [225, 251] on button at bounding box center [225, 246] width 46 height 35
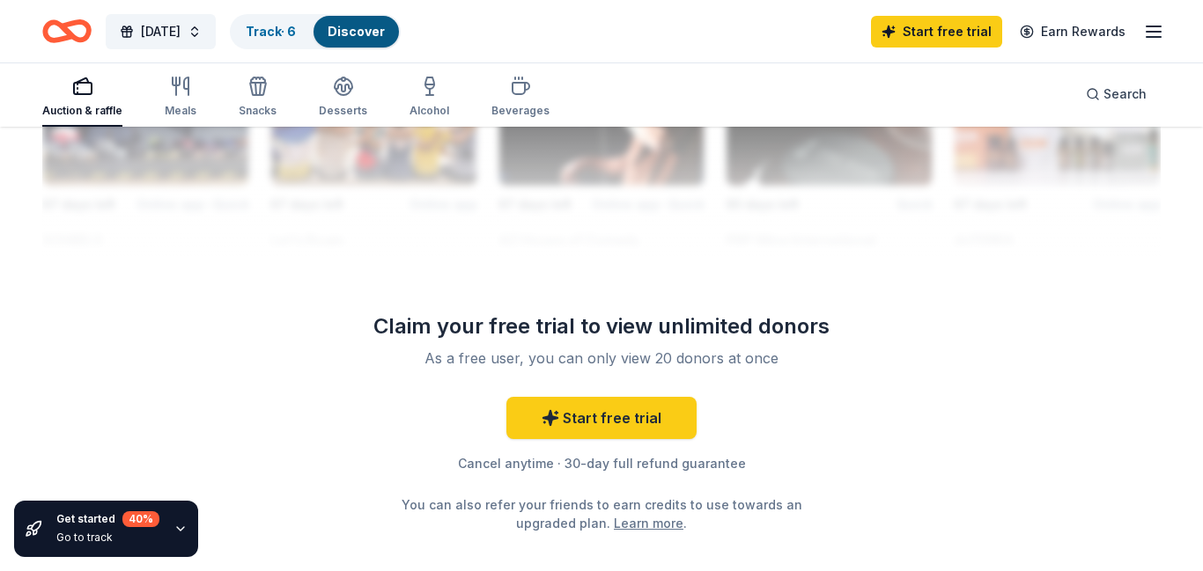
scroll to position [1717, 0]
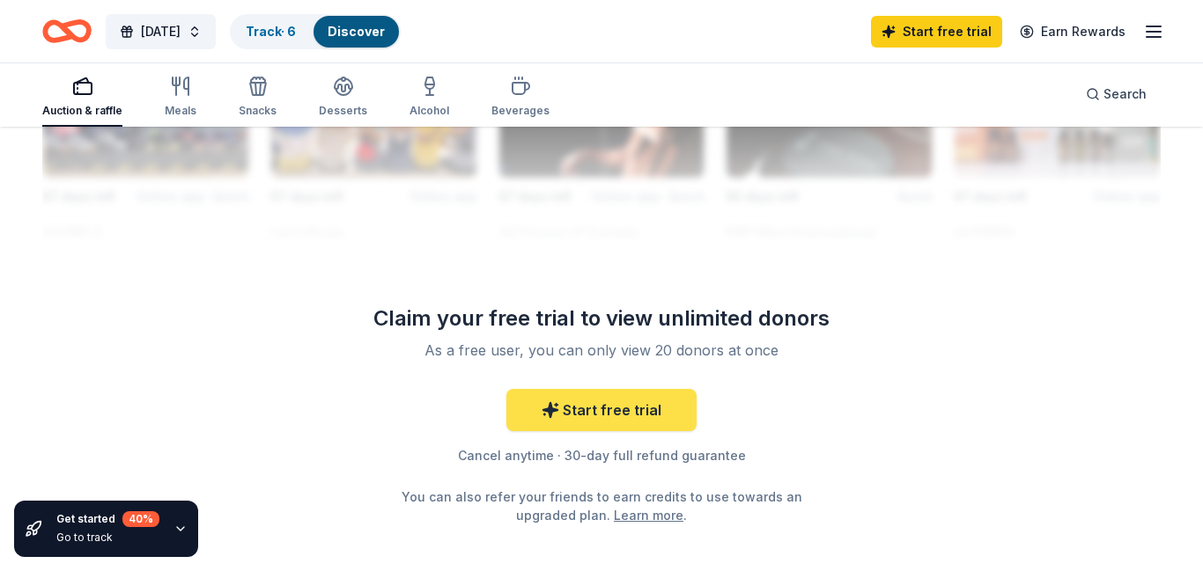
click at [575, 407] on link "Start free trial" at bounding box center [601, 410] width 190 height 42
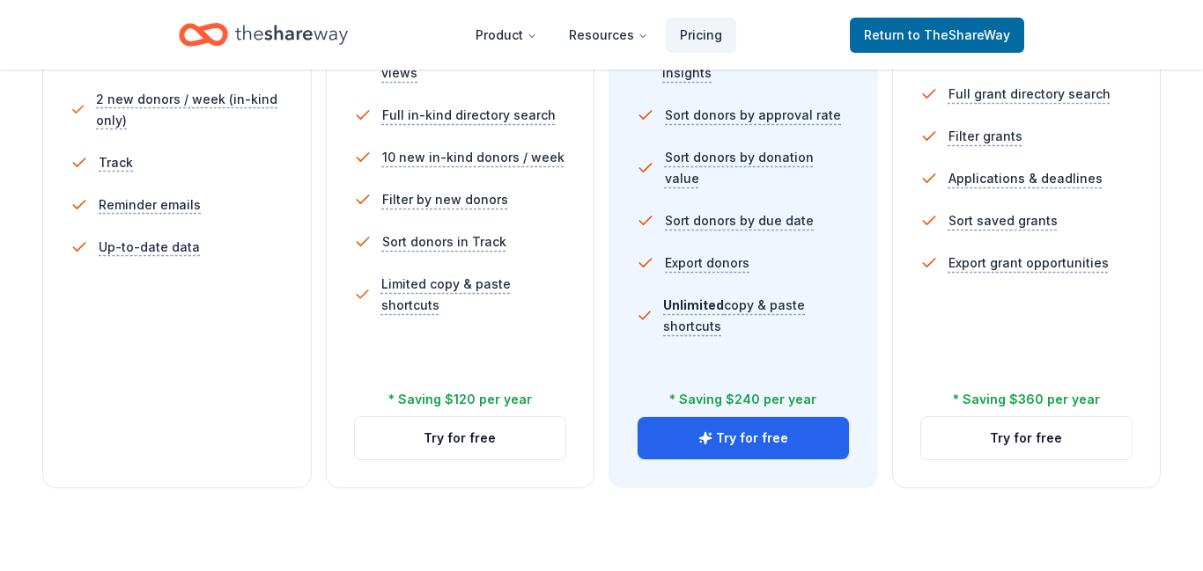
scroll to position [612, 0]
click at [467, 430] on button "Try for free" at bounding box center [460, 437] width 211 height 42
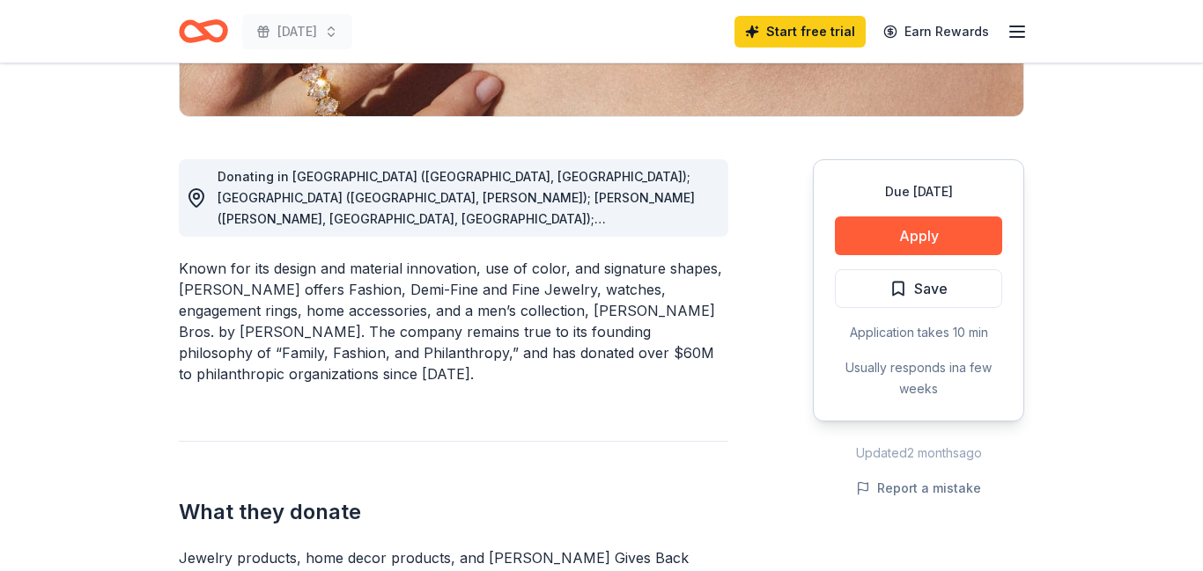
scroll to position [419, 0]
click at [952, 243] on button "Apply" at bounding box center [918, 235] width 167 height 39
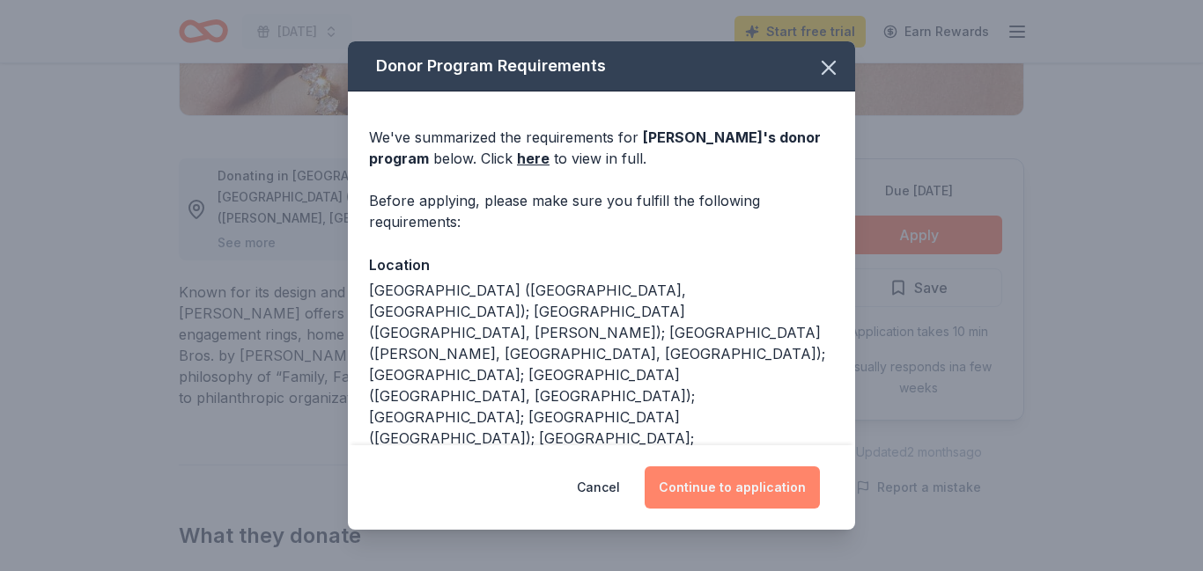
click at [807, 488] on button "Continue to application" at bounding box center [731, 488] width 175 height 42
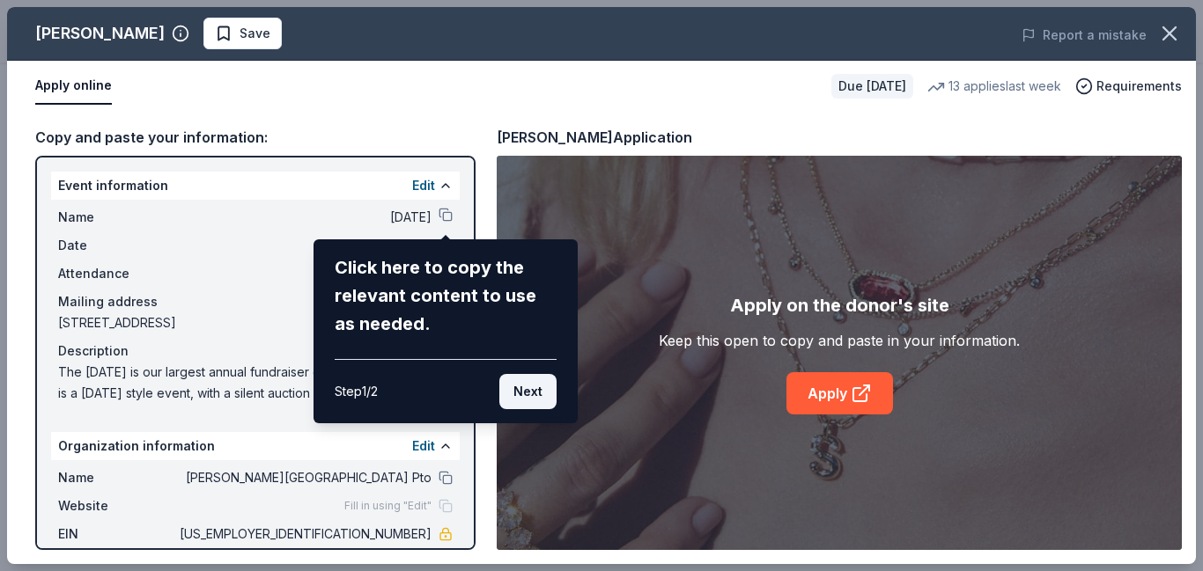
click at [526, 394] on button "Next" at bounding box center [527, 391] width 57 height 35
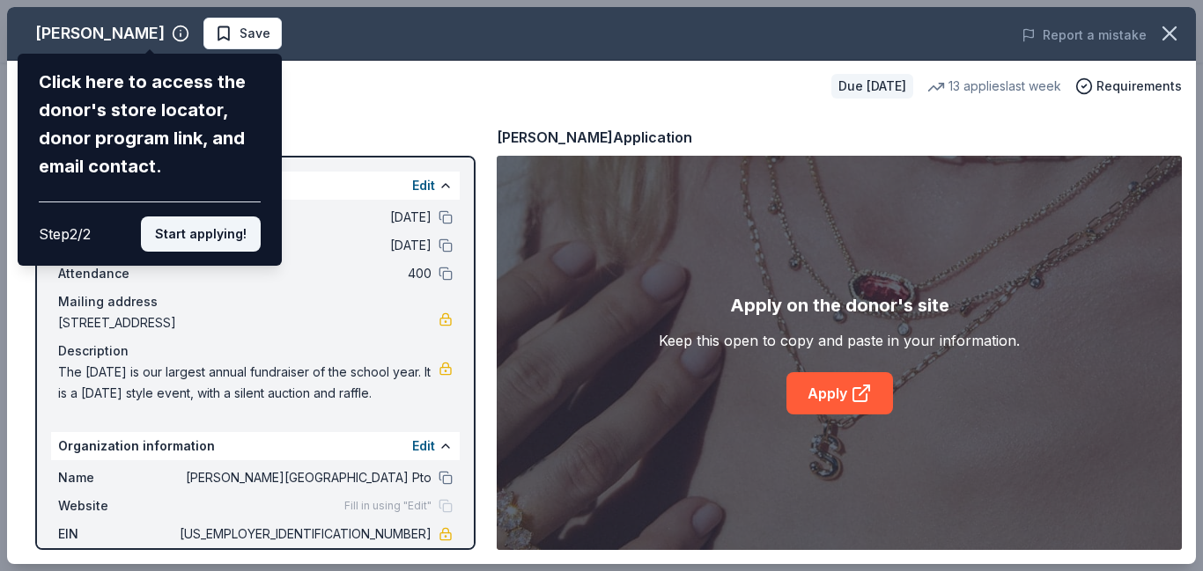
click at [222, 217] on button "Start applying!" at bounding box center [201, 234] width 120 height 35
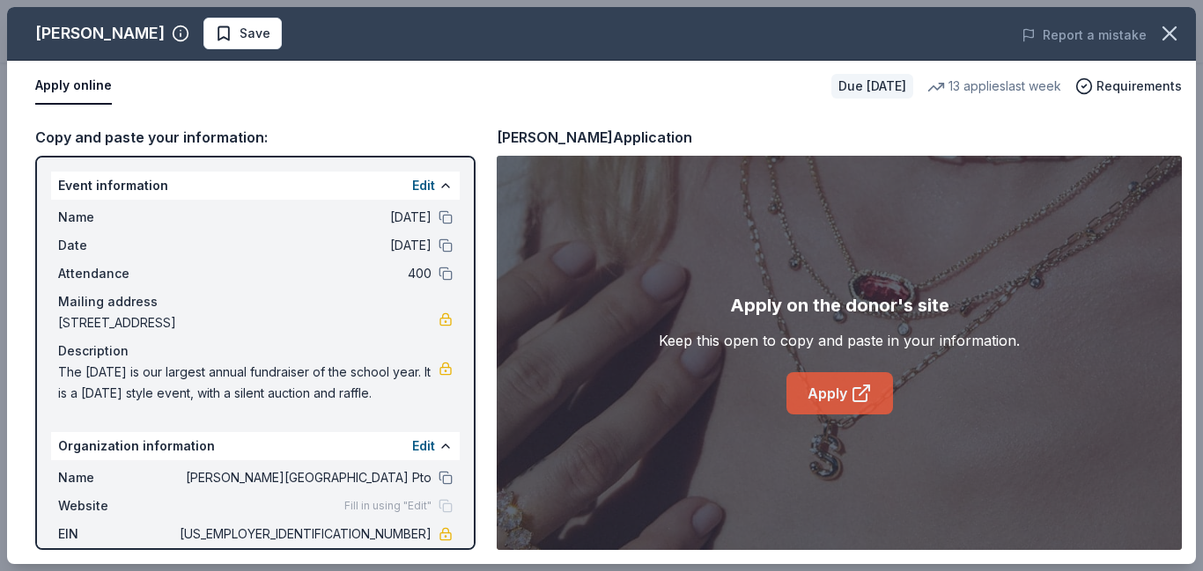
click at [853, 388] on icon at bounding box center [859, 394] width 13 height 13
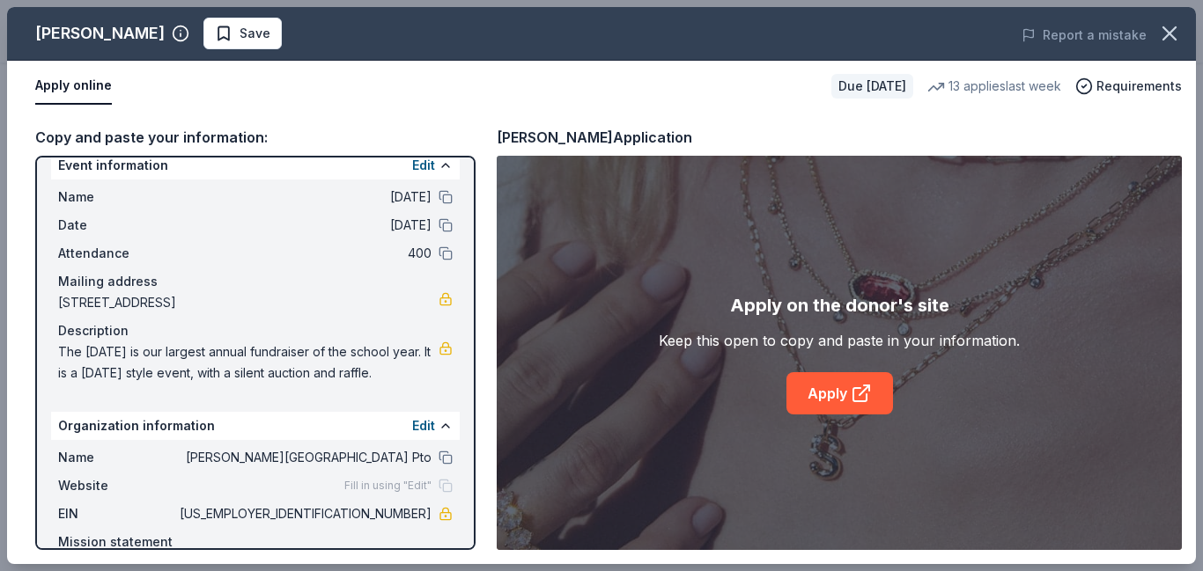
scroll to position [0, 0]
